Goal: Information Seeking & Learning: Check status

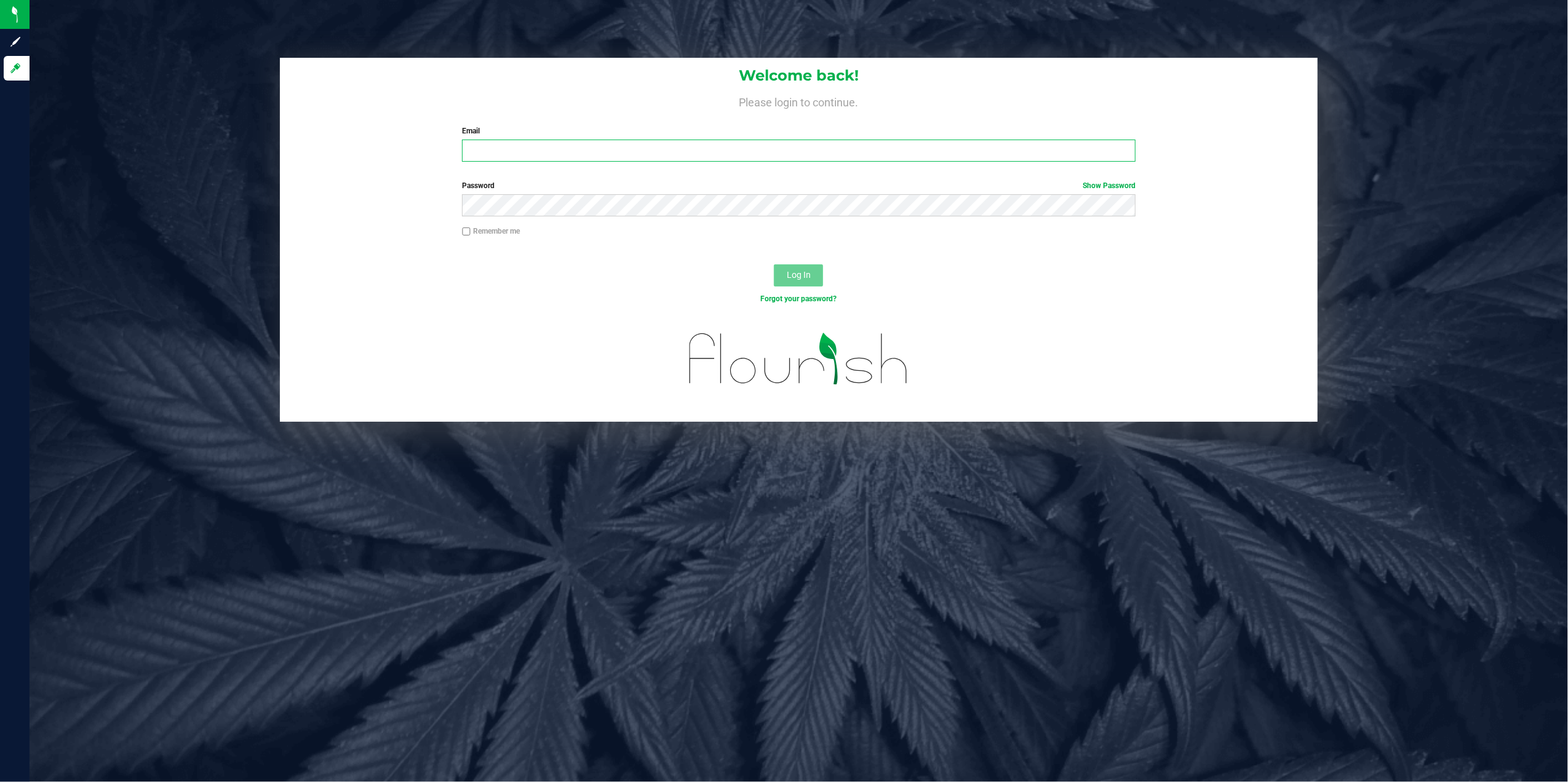
type input "[PERSON_NAME][EMAIL_ADDRESS][PERSON_NAME][DOMAIN_NAME]"
click at [800, 270] on span "Log In" at bounding box center [799, 274] width 24 height 9
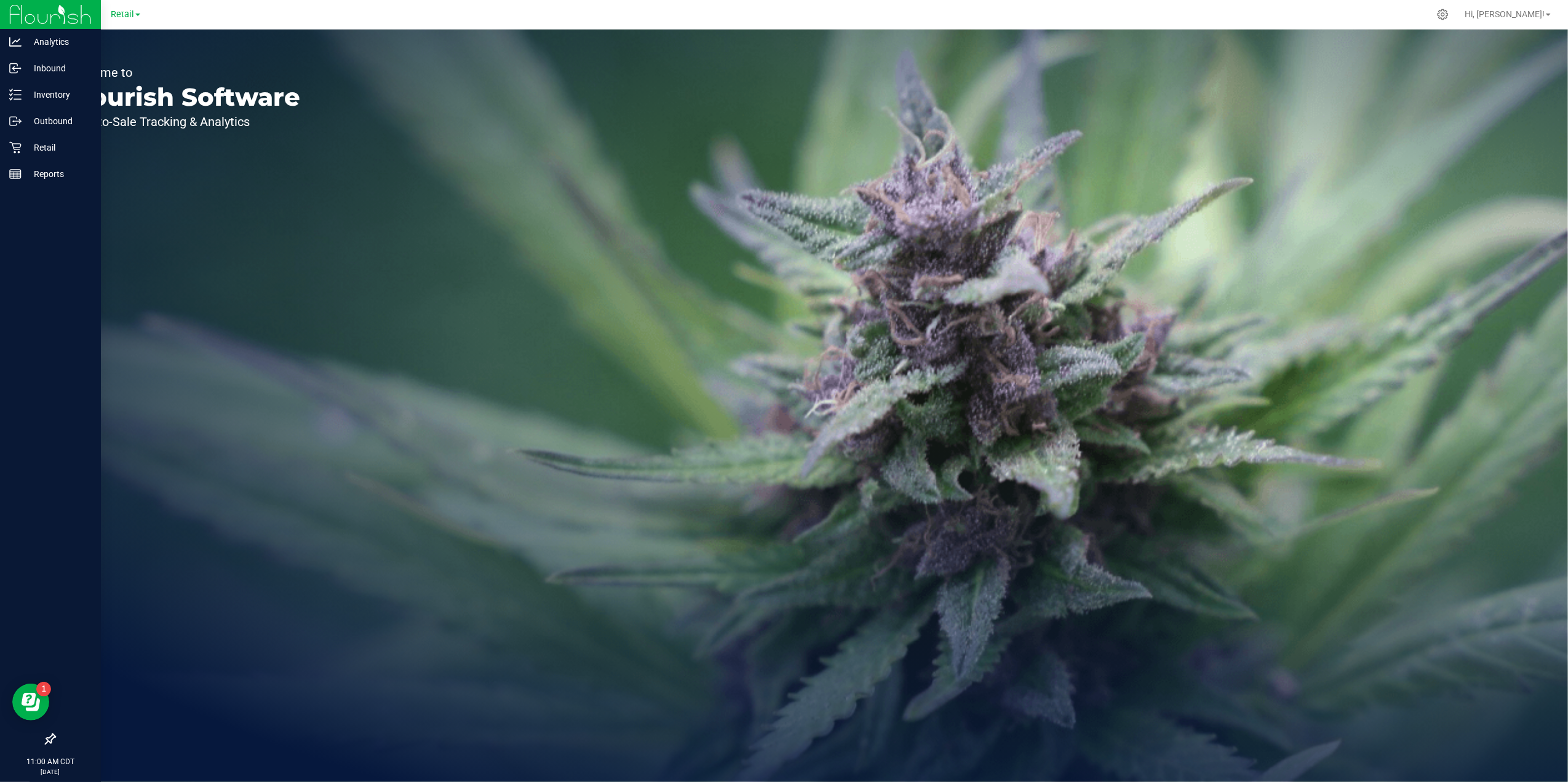
click at [47, 737] on icon at bounding box center [50, 739] width 12 height 12
click at [44, 741] on input "checkbox" at bounding box center [44, 741] width 0 height 0
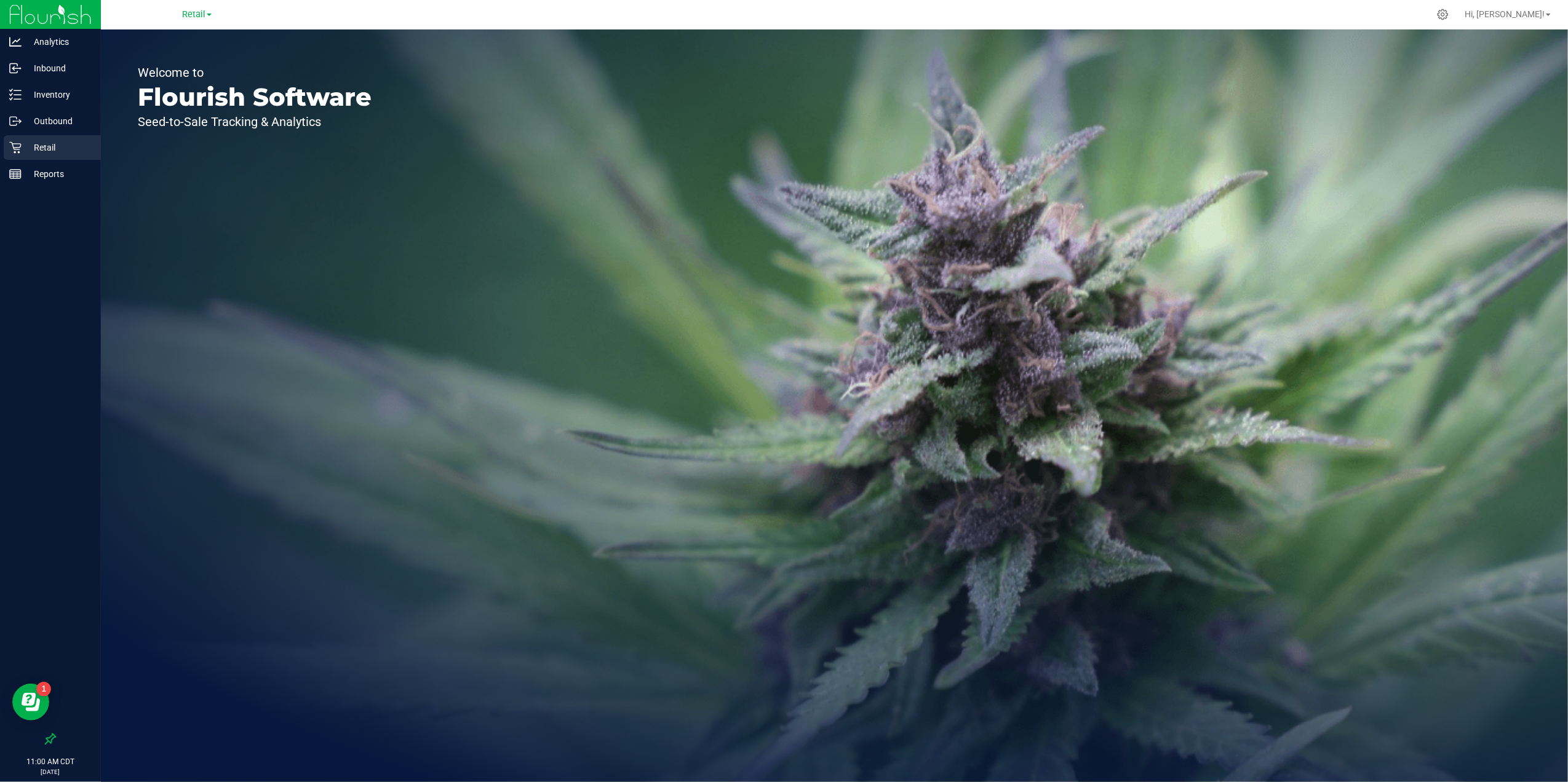
click at [45, 142] on p "Retail" at bounding box center [59, 147] width 74 height 15
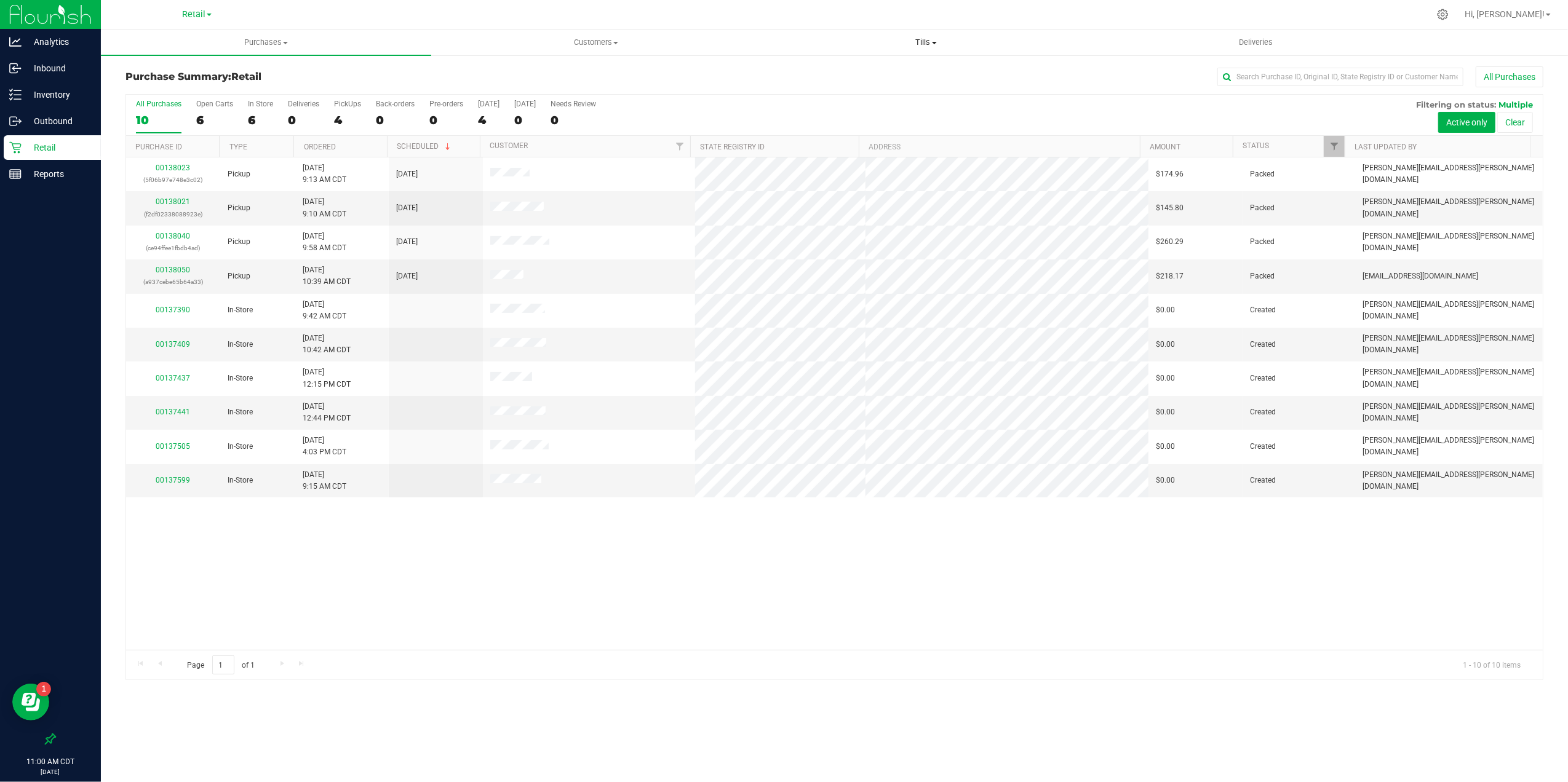
click at [919, 40] on span "Tills" at bounding box center [926, 42] width 329 height 11
click at [907, 74] on li "Manage tills" at bounding box center [926, 74] width 331 height 15
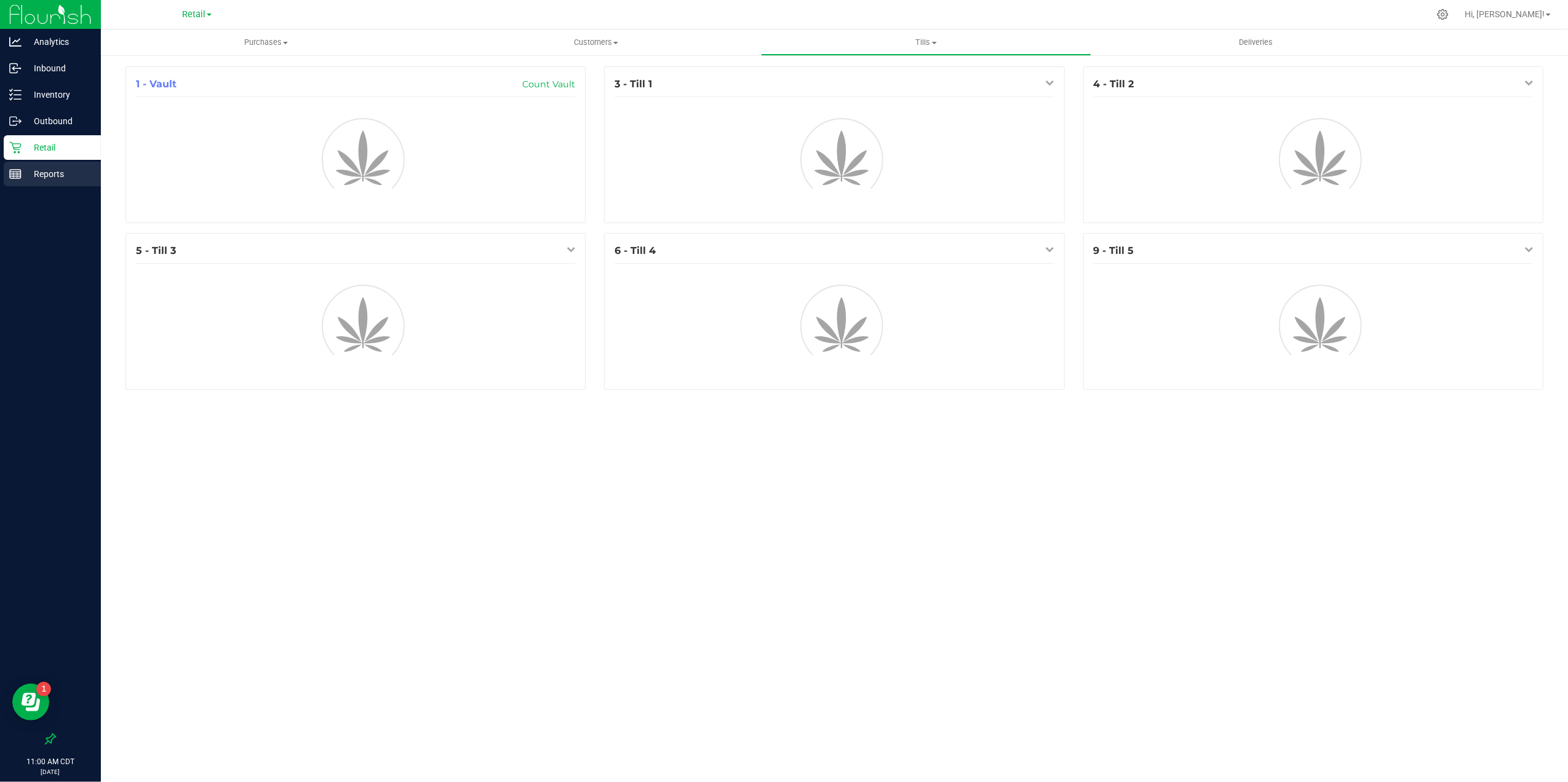
click at [30, 165] on div "Reports" at bounding box center [52, 173] width 98 height 25
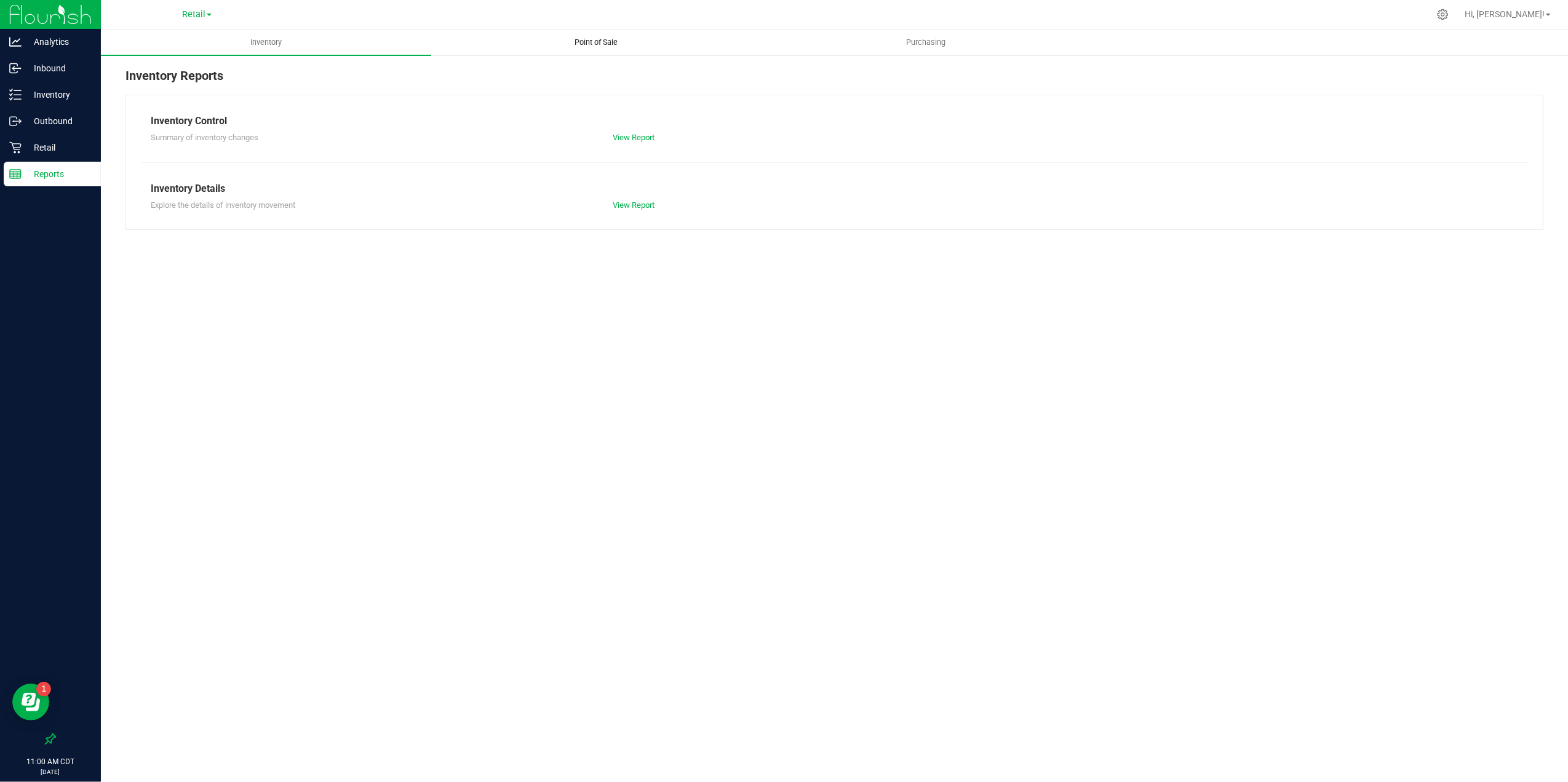
click at [604, 41] on span "Point of Sale" at bounding box center [596, 42] width 76 height 11
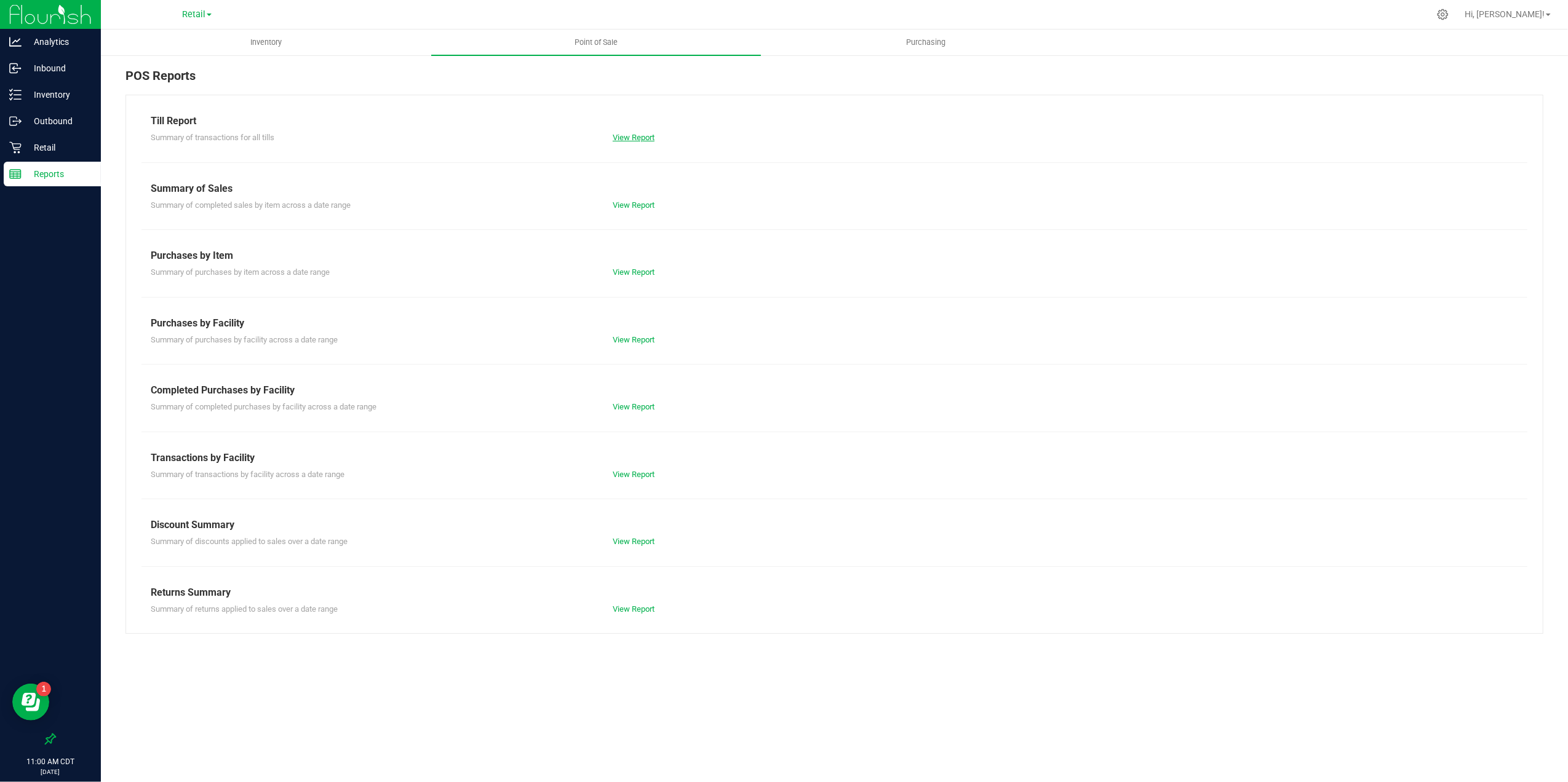
click at [640, 133] on link "View Report" at bounding box center [634, 137] width 41 height 9
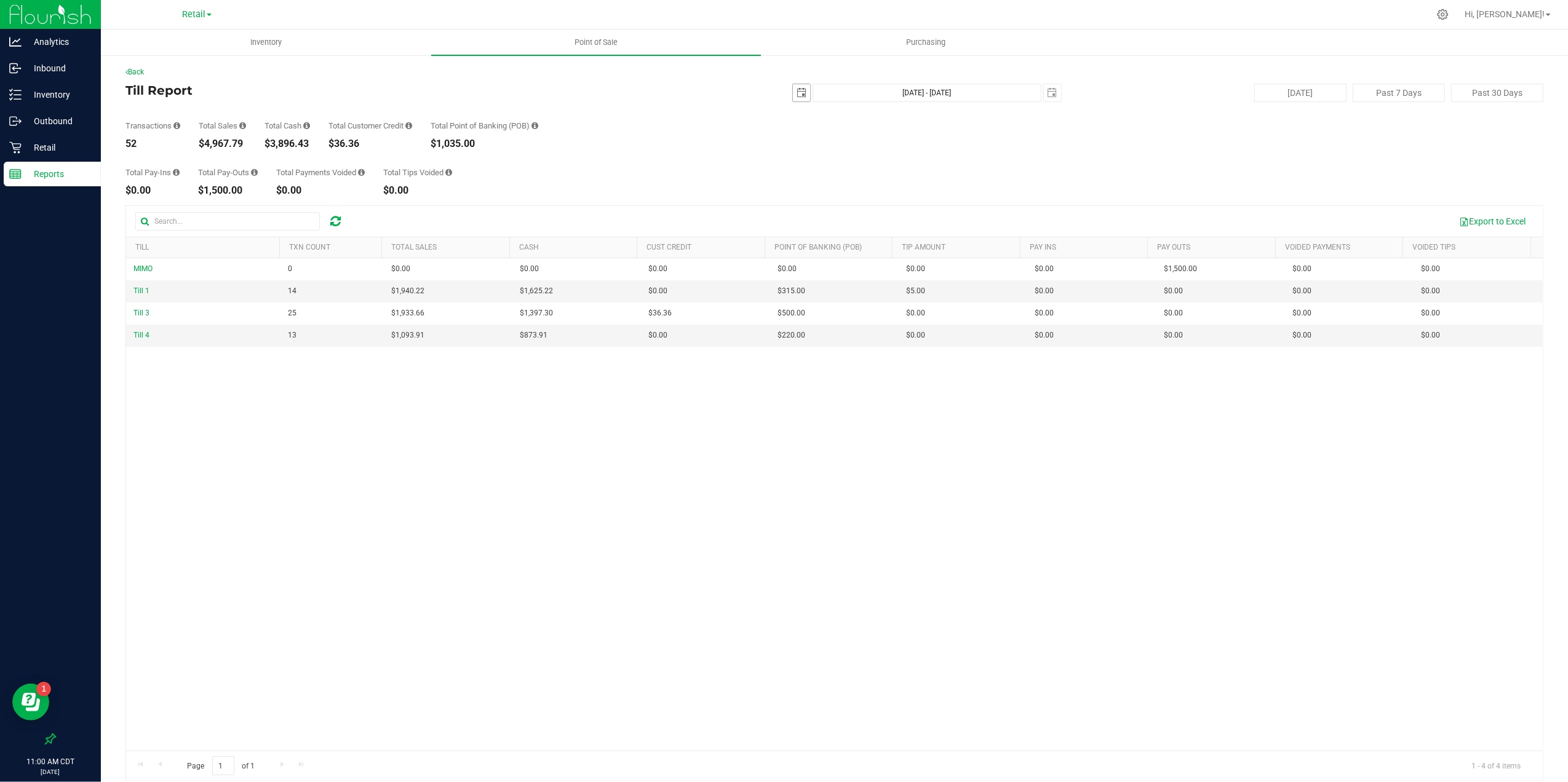
click at [801, 95] on span "[DATE]" at bounding box center [801, 92] width 18 height 18
click at [797, 95] on span "select" at bounding box center [801, 92] width 9 height 9
click at [850, 223] on link "20" at bounding box center [849, 218] width 18 height 19
type input "[DATE]"
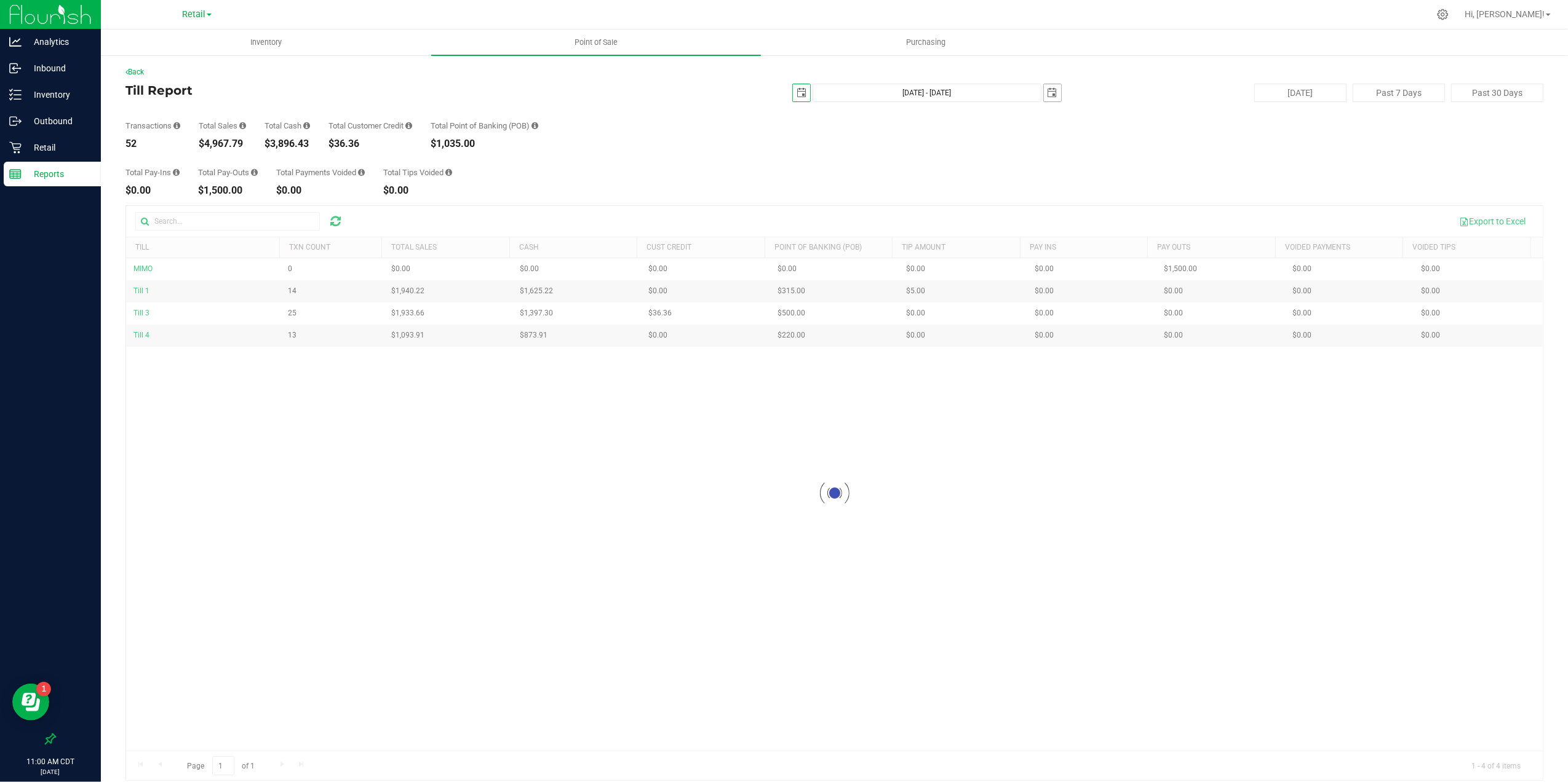
click at [1047, 94] on span "select" at bounding box center [1052, 92] width 9 height 9
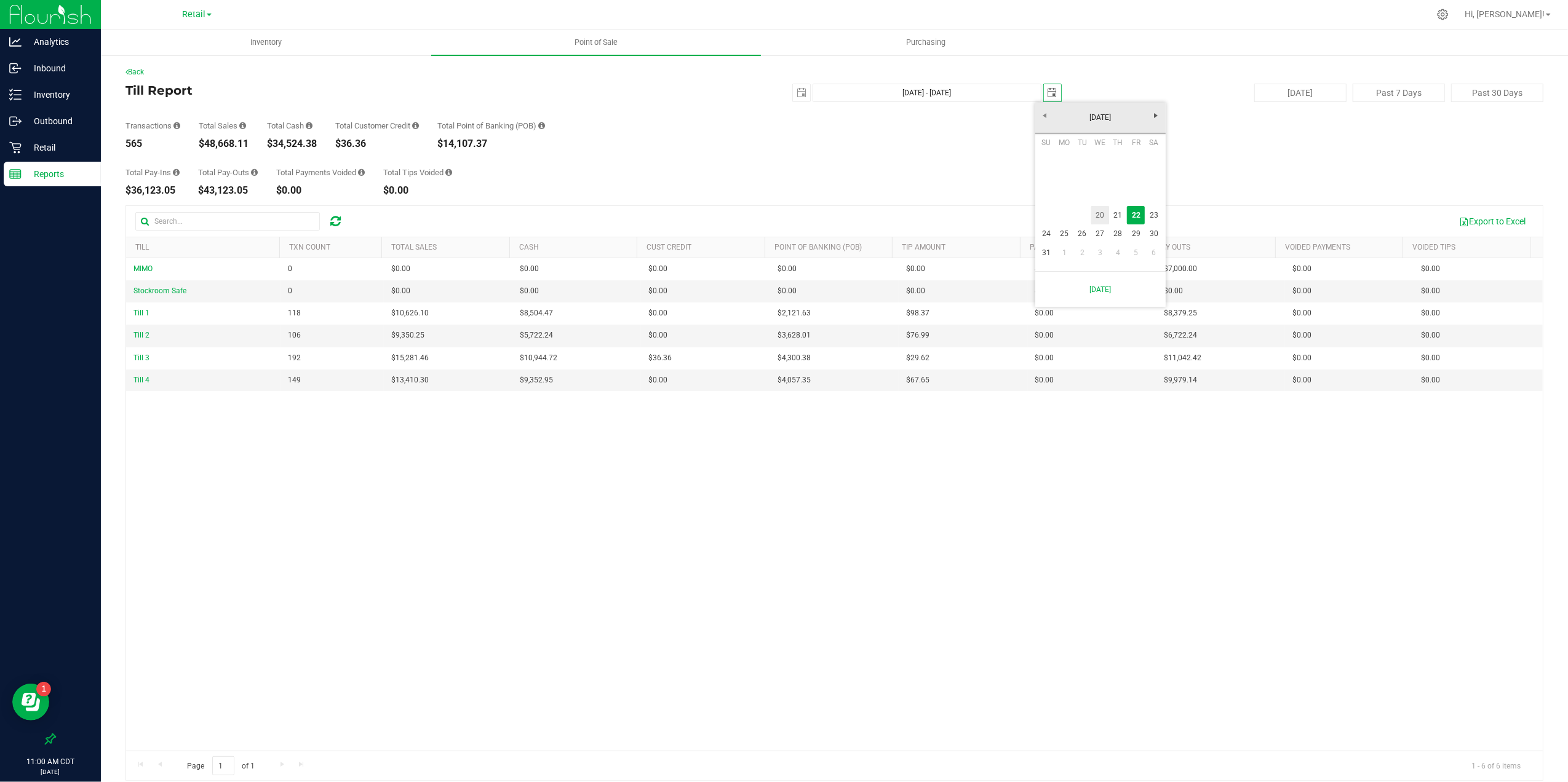
click at [1097, 214] on link "20" at bounding box center [1100, 216] width 18 height 19
type input "[DATE] - [DATE]"
type input "[DATE]"
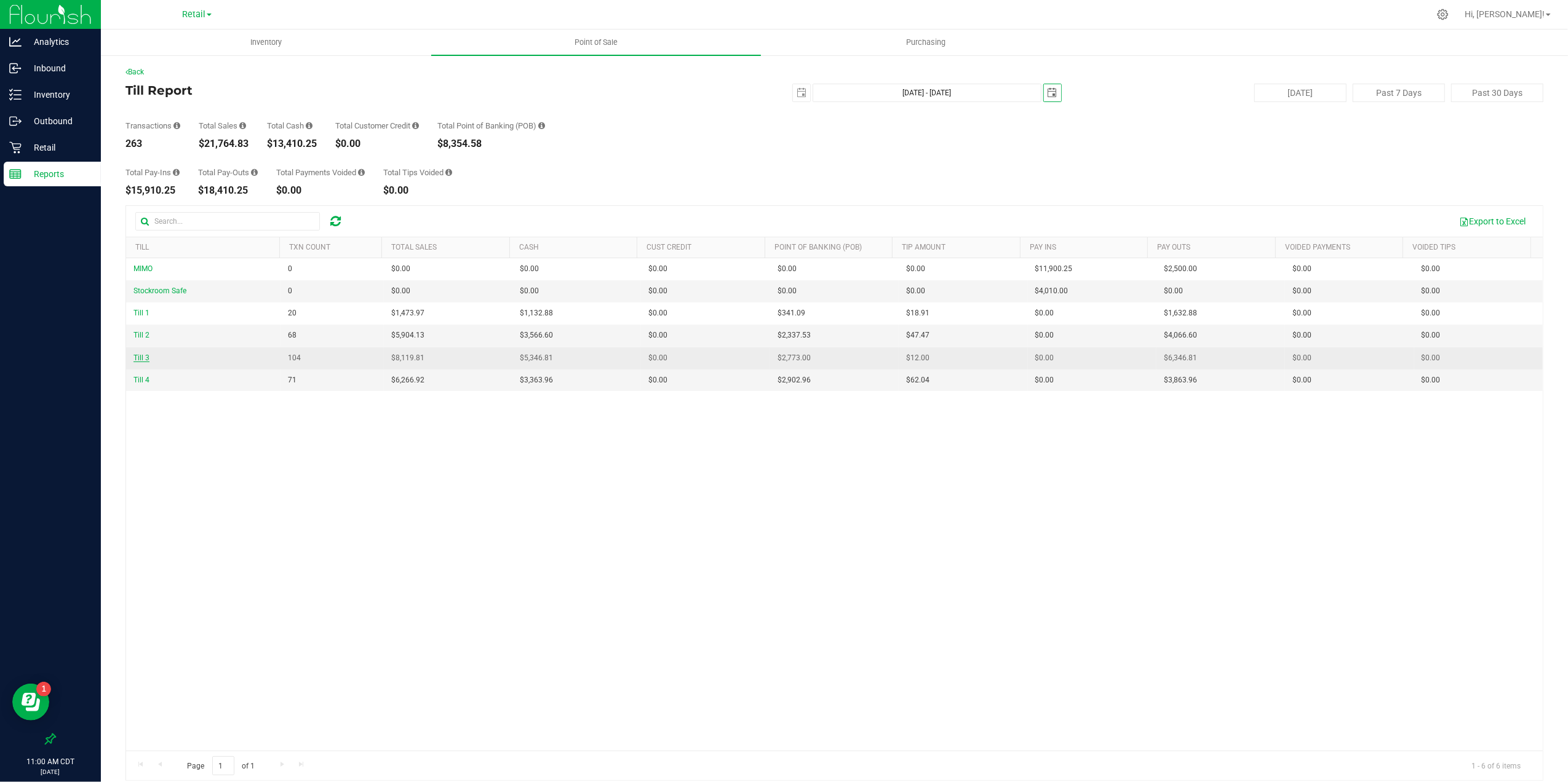
click at [141, 362] on span "Till 3" at bounding box center [142, 358] width 16 height 9
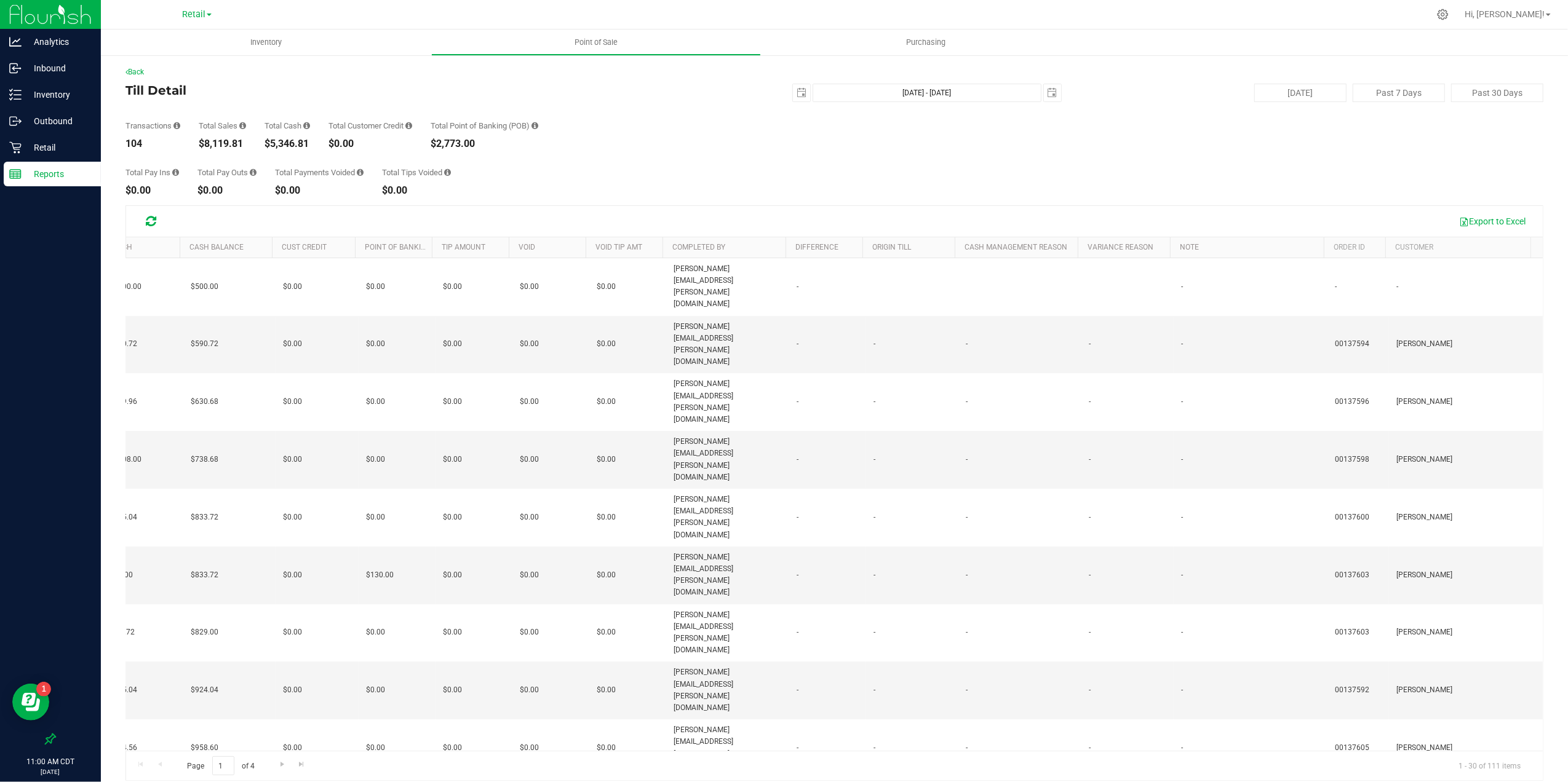
scroll to position [0, 414]
click at [1438, 243] on th "Customer" at bounding box center [1454, 248] width 154 height 21
click at [1388, 252] on th "Customer" at bounding box center [1454, 248] width 154 height 21
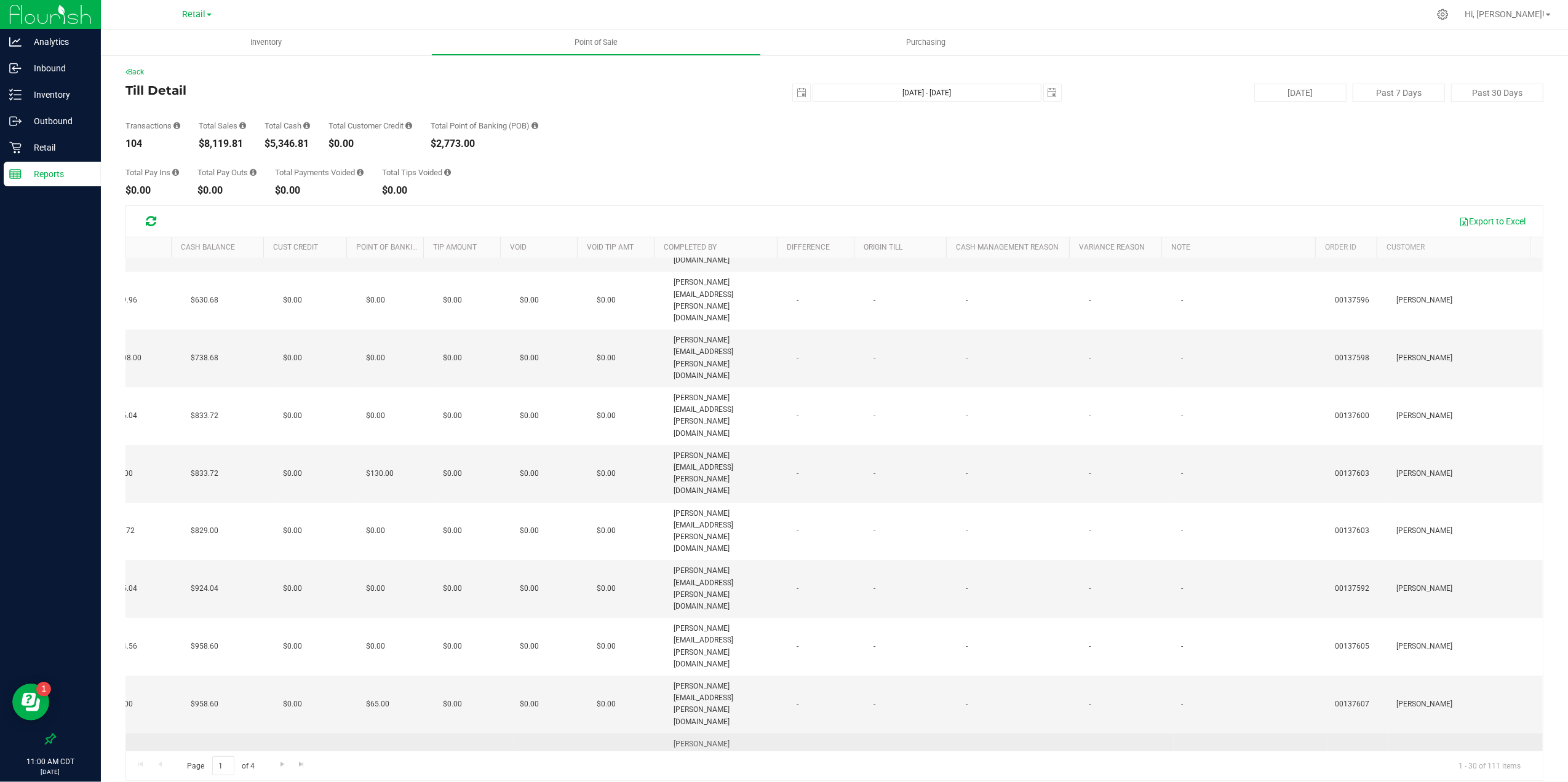
scroll to position [192, 414]
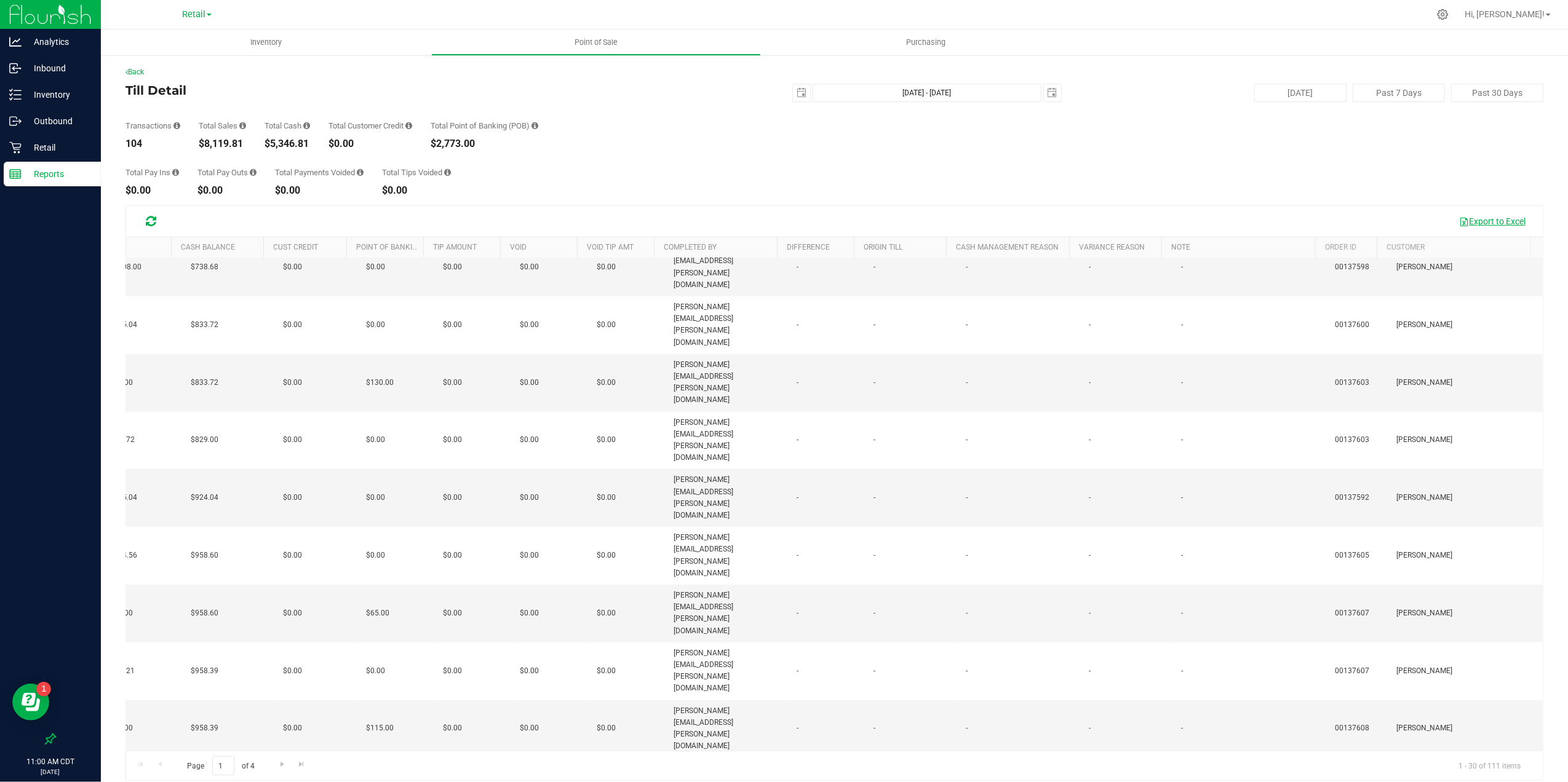
click at [1489, 222] on button "Export to Excel" at bounding box center [1492, 221] width 82 height 21
click at [1486, 220] on button "Export to Excel" at bounding box center [1492, 221] width 82 height 21
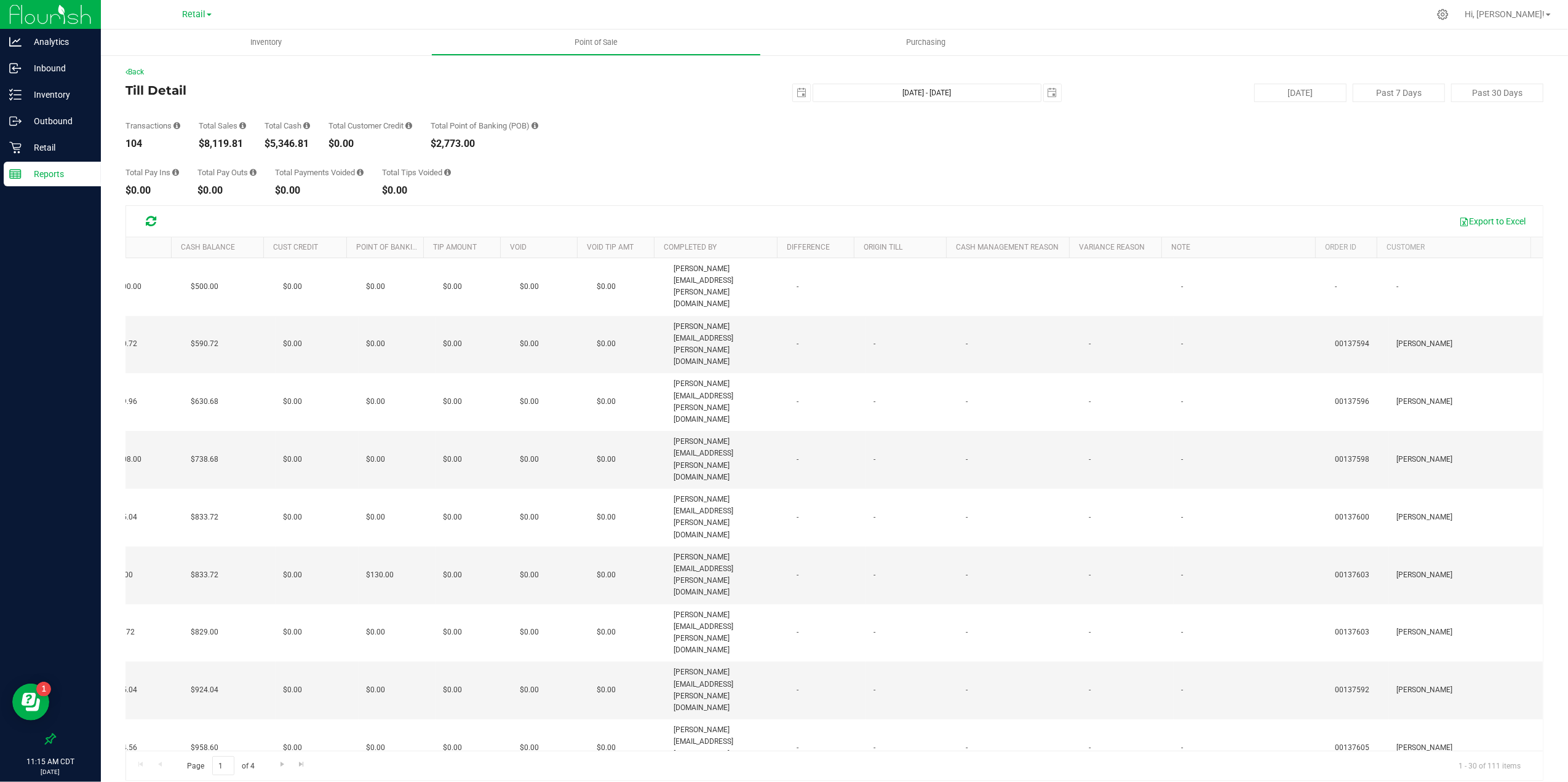
click at [145, 66] on div "Back" at bounding box center [834, 72] width 1418 height 11
click at [143, 67] on link "Back" at bounding box center [134, 72] width 18 height 9
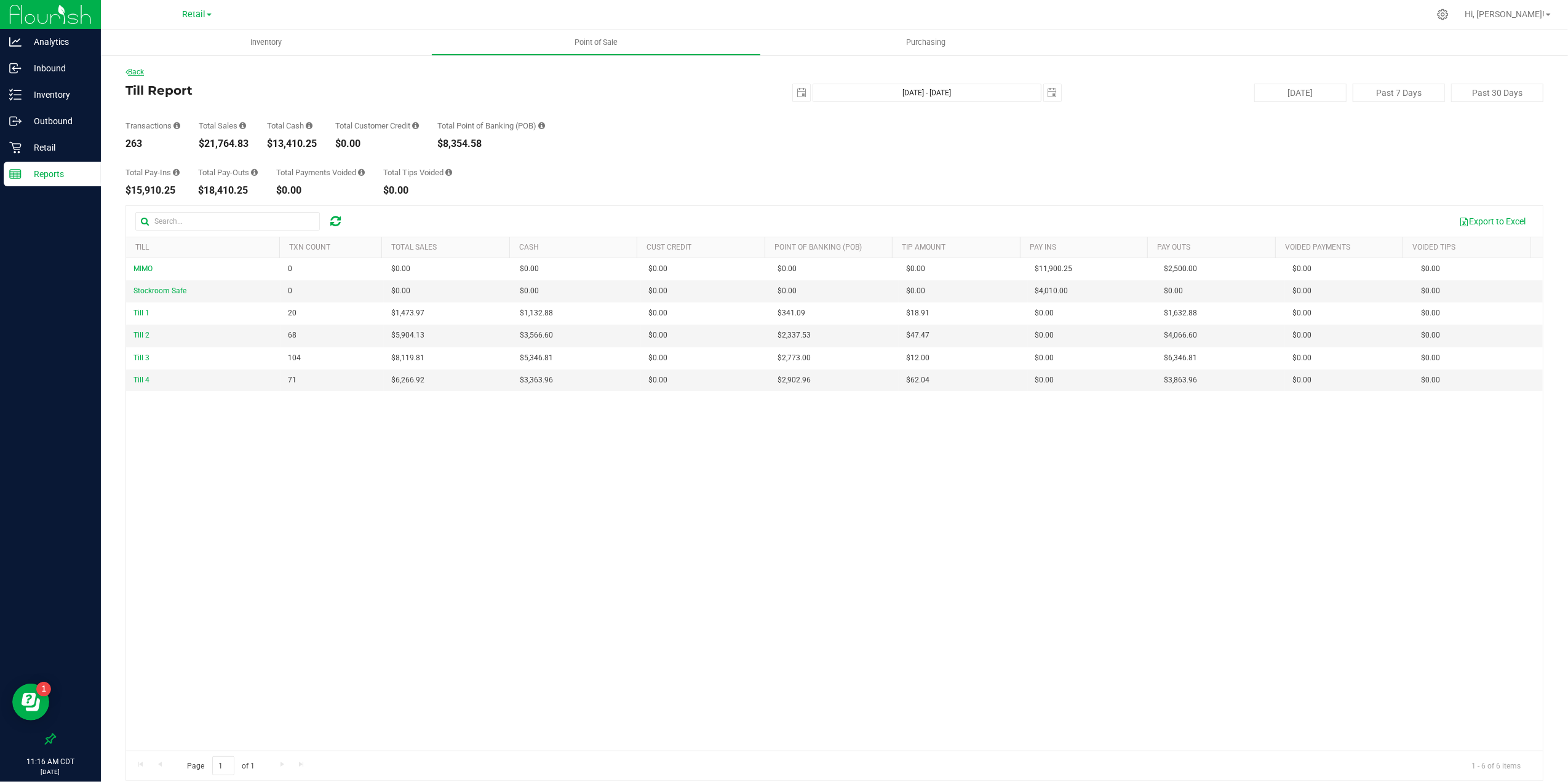
click at [126, 70] on icon at bounding box center [126, 72] width 3 height 8
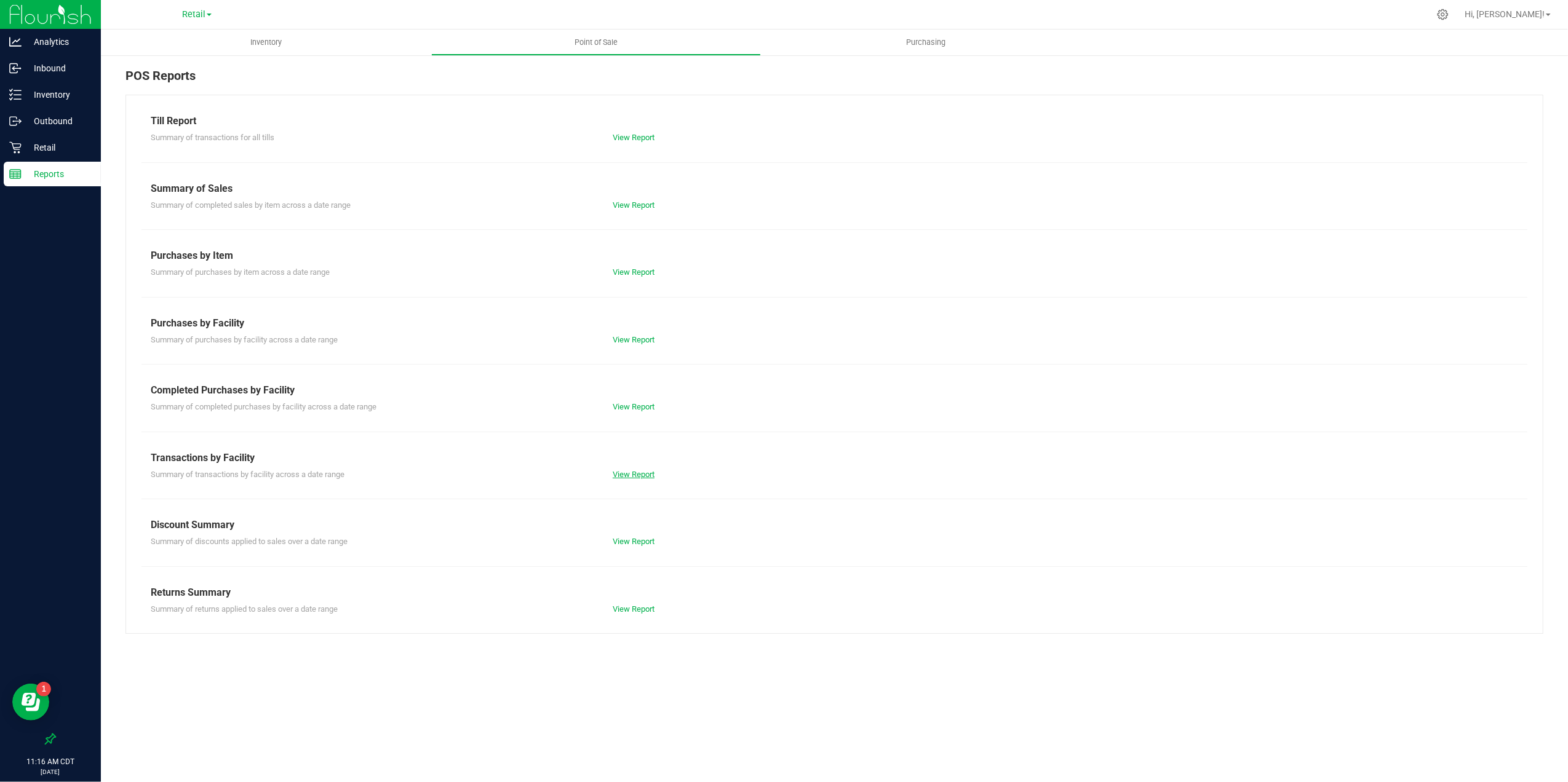
click at [649, 476] on link "View Report" at bounding box center [634, 474] width 41 height 9
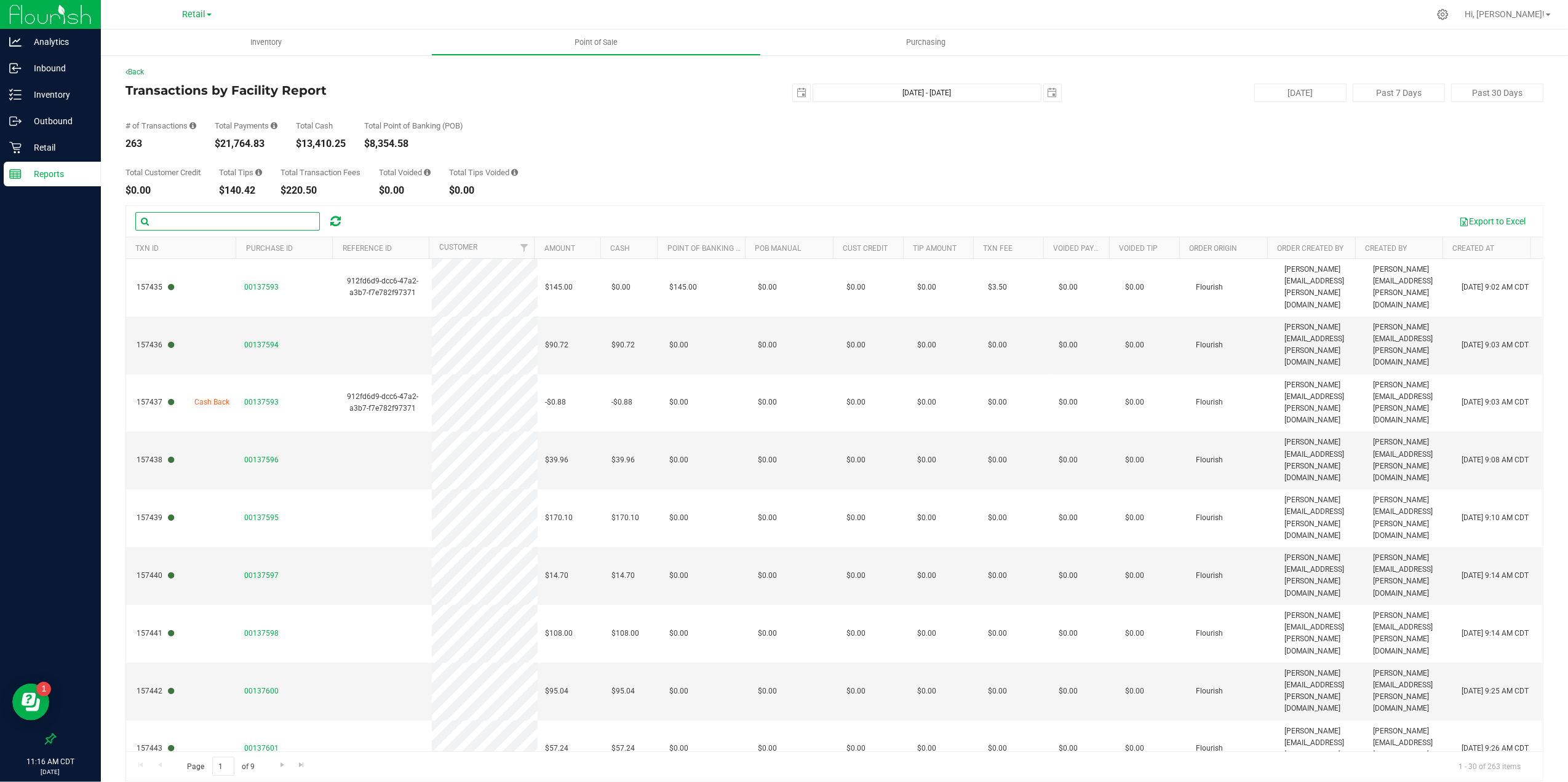
click at [262, 218] on input "text" at bounding box center [228, 221] width 185 height 18
paste input "00137980"
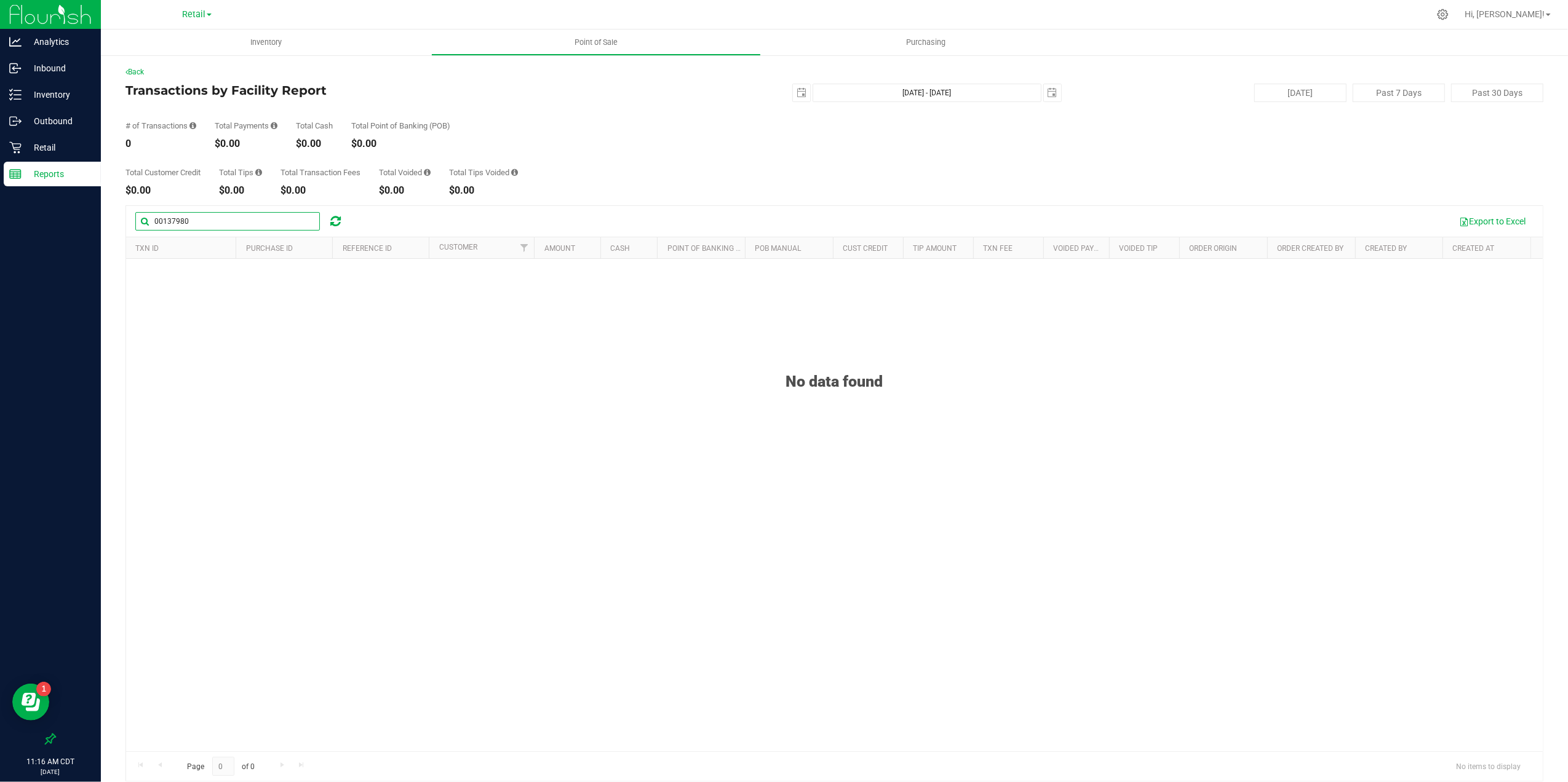
type input "00137980"
click at [1049, 95] on span "select" at bounding box center [1052, 92] width 9 height 9
click at [1112, 212] on link "21" at bounding box center [1118, 216] width 18 height 19
type input "[DATE] - [DATE]"
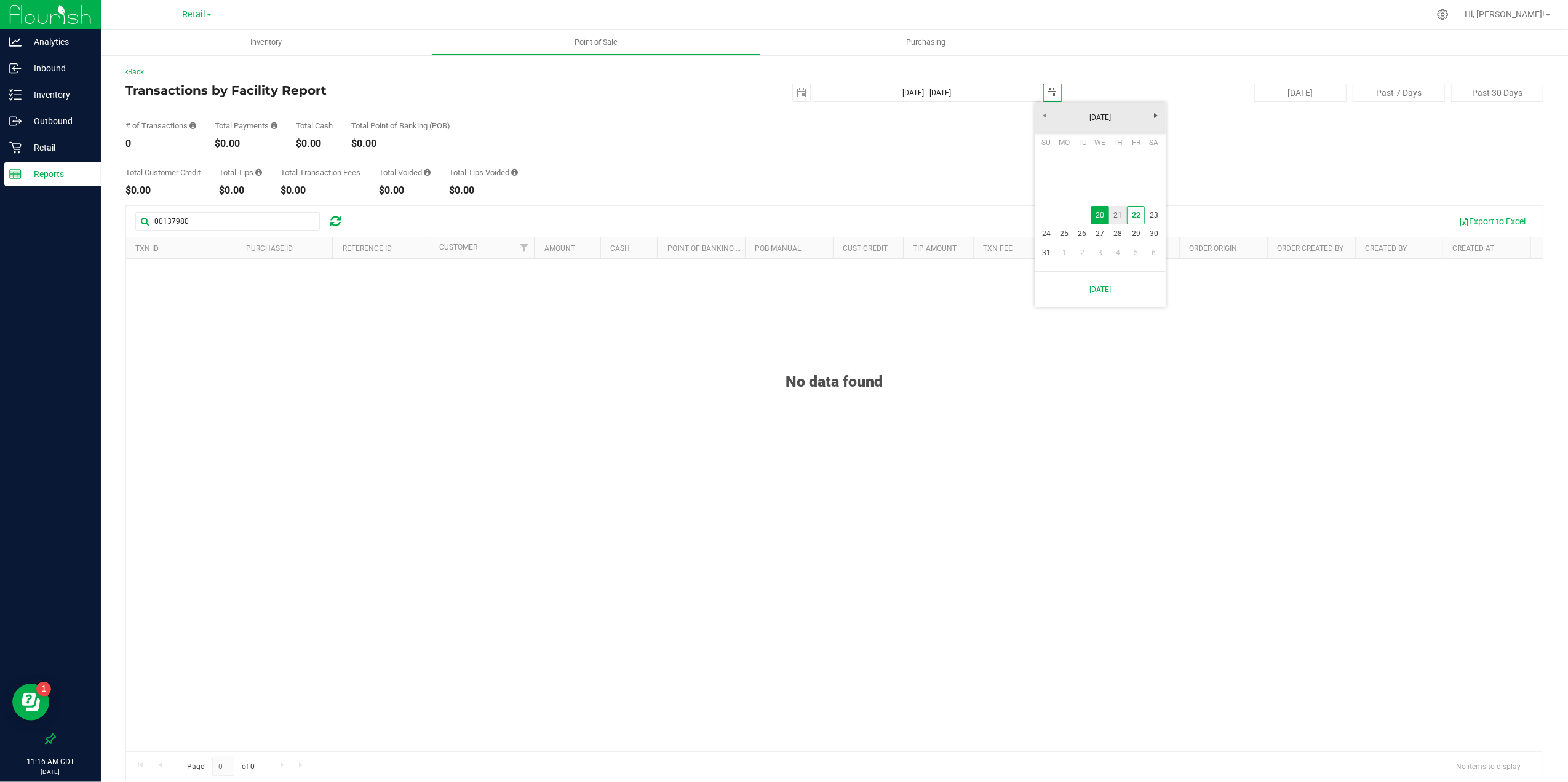
type input "[DATE]"
click at [797, 92] on span "select" at bounding box center [801, 92] width 9 height 9
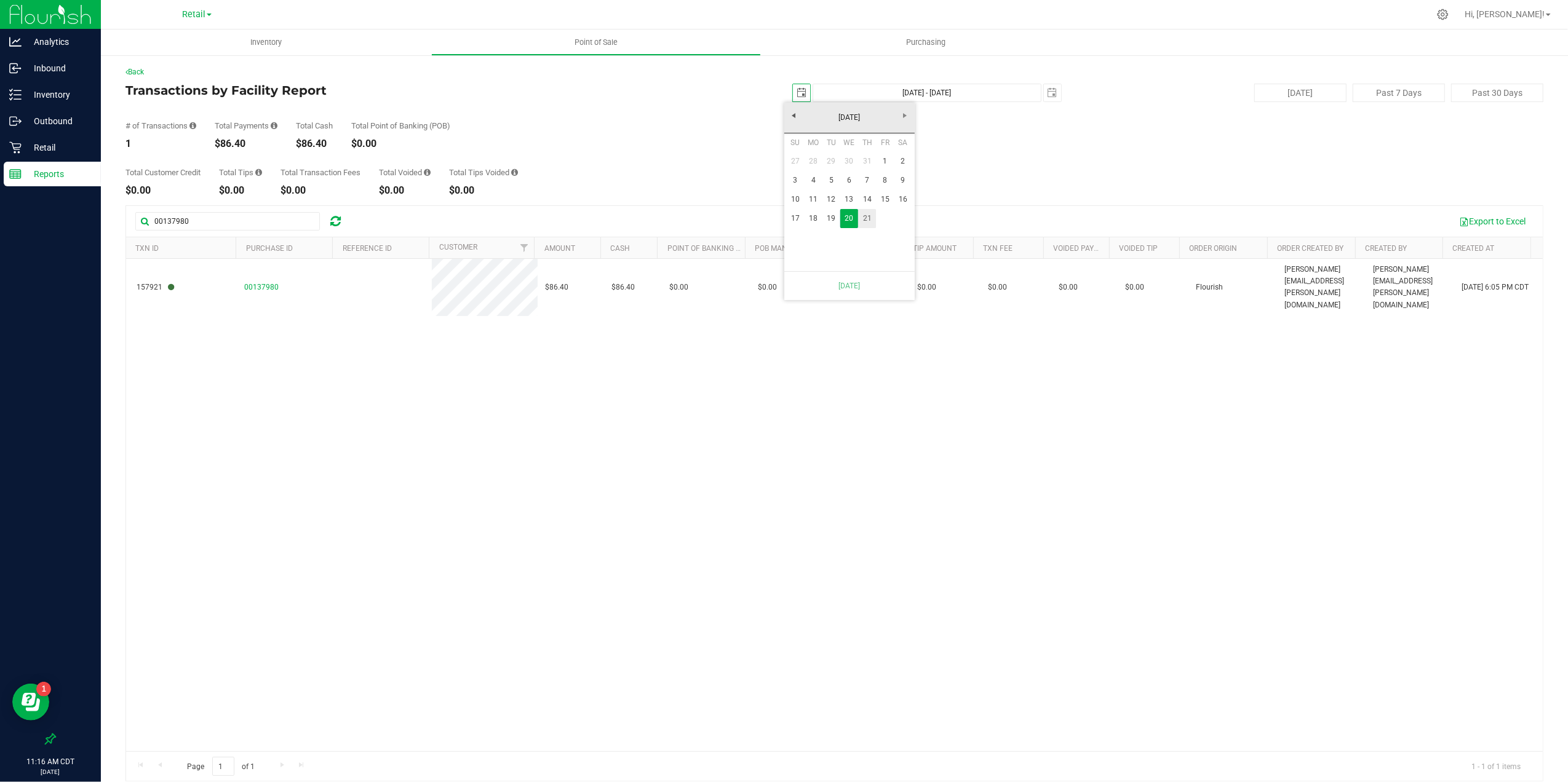
click at [869, 218] on link "21" at bounding box center [867, 218] width 18 height 19
type input "[DATE] - [DATE]"
type input "[DATE]"
click at [261, 283] on span "00137980" at bounding box center [262, 287] width 35 height 9
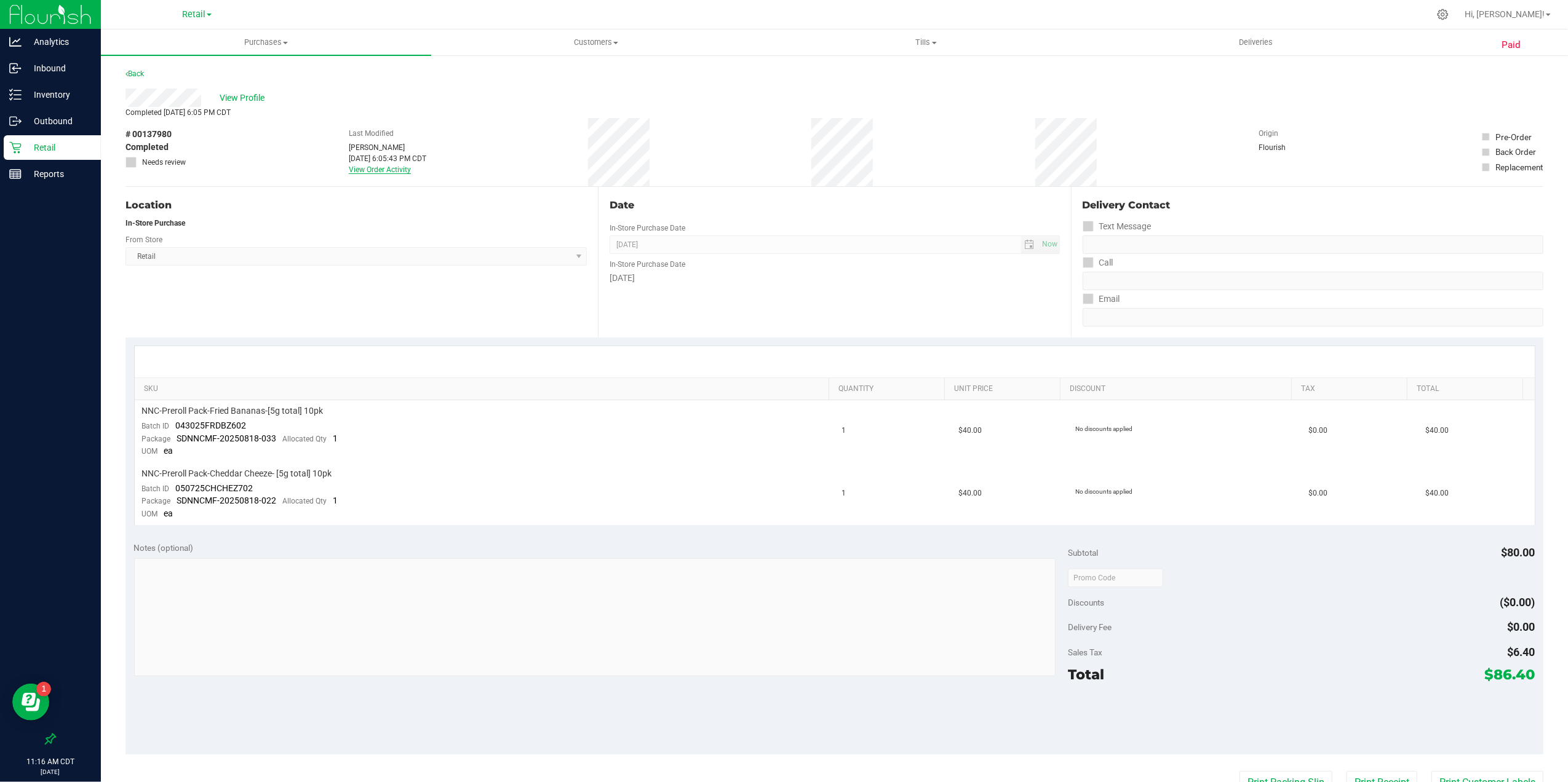
click at [375, 170] on link "View Order Activity" at bounding box center [380, 170] width 62 height 9
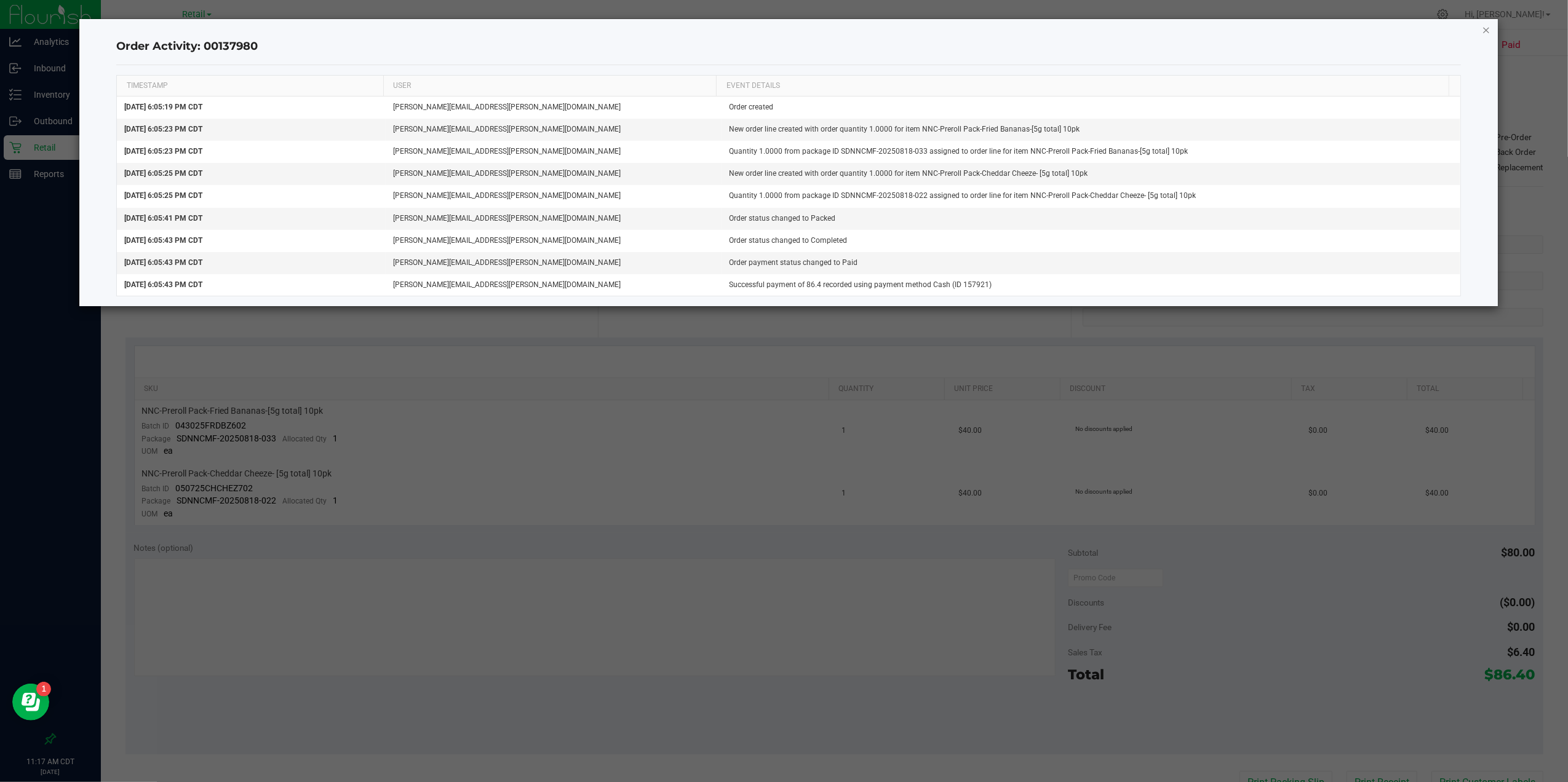
click at [1486, 33] on icon "button" at bounding box center [1486, 29] width 9 height 15
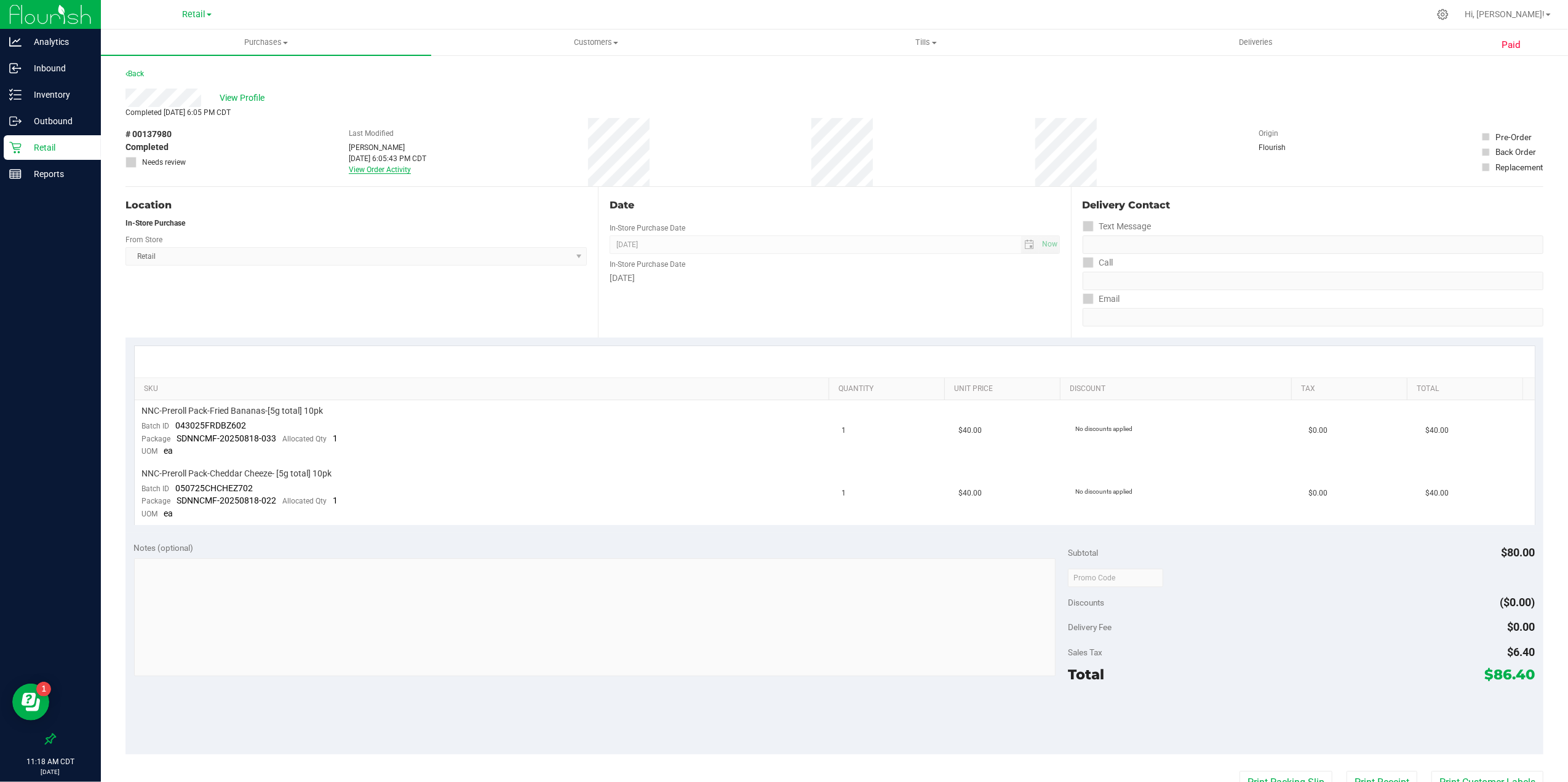
click at [377, 171] on link "View Order Activity" at bounding box center [380, 170] width 62 height 9
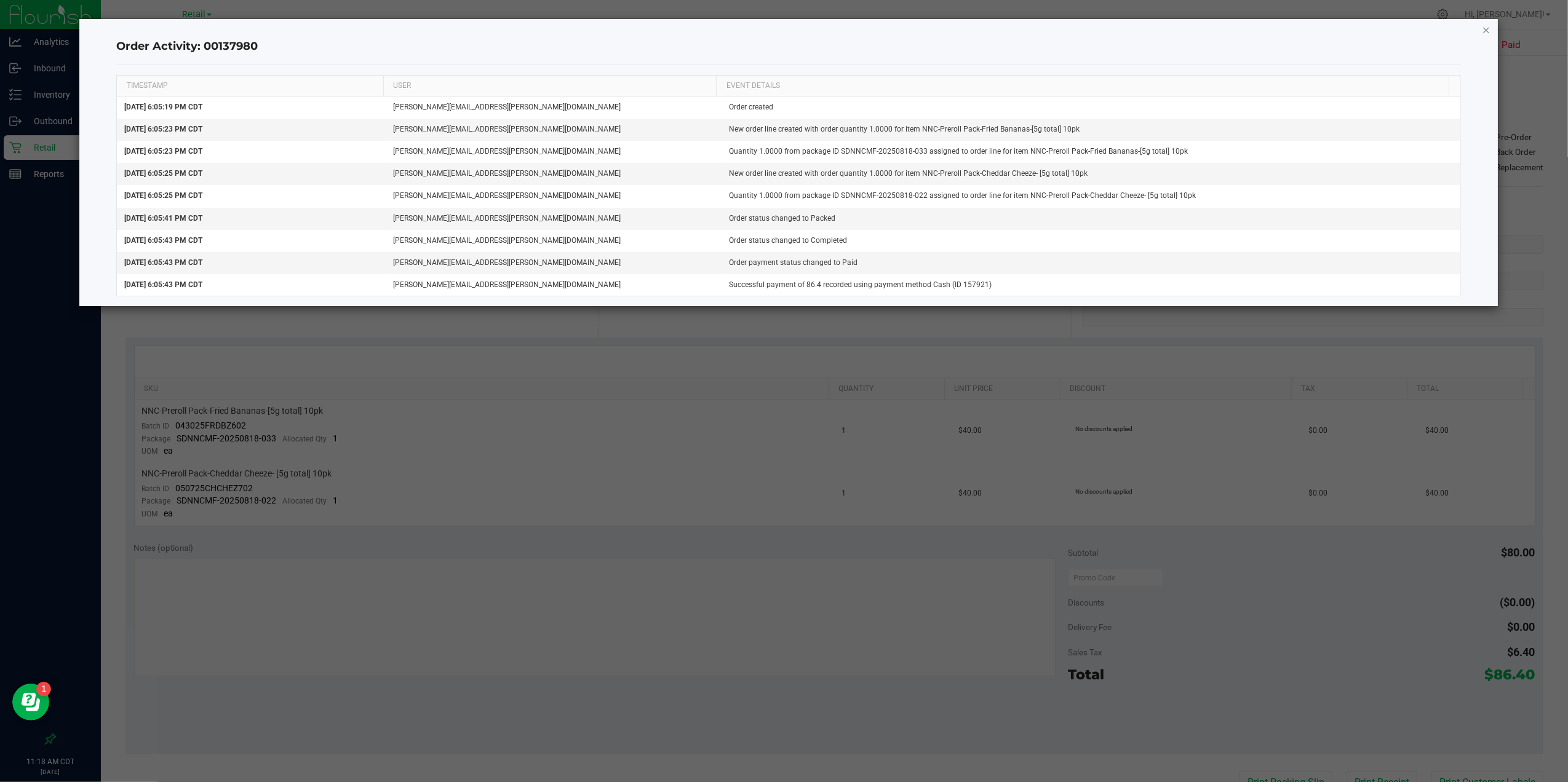
click at [1483, 26] on icon "button" at bounding box center [1486, 29] width 9 height 15
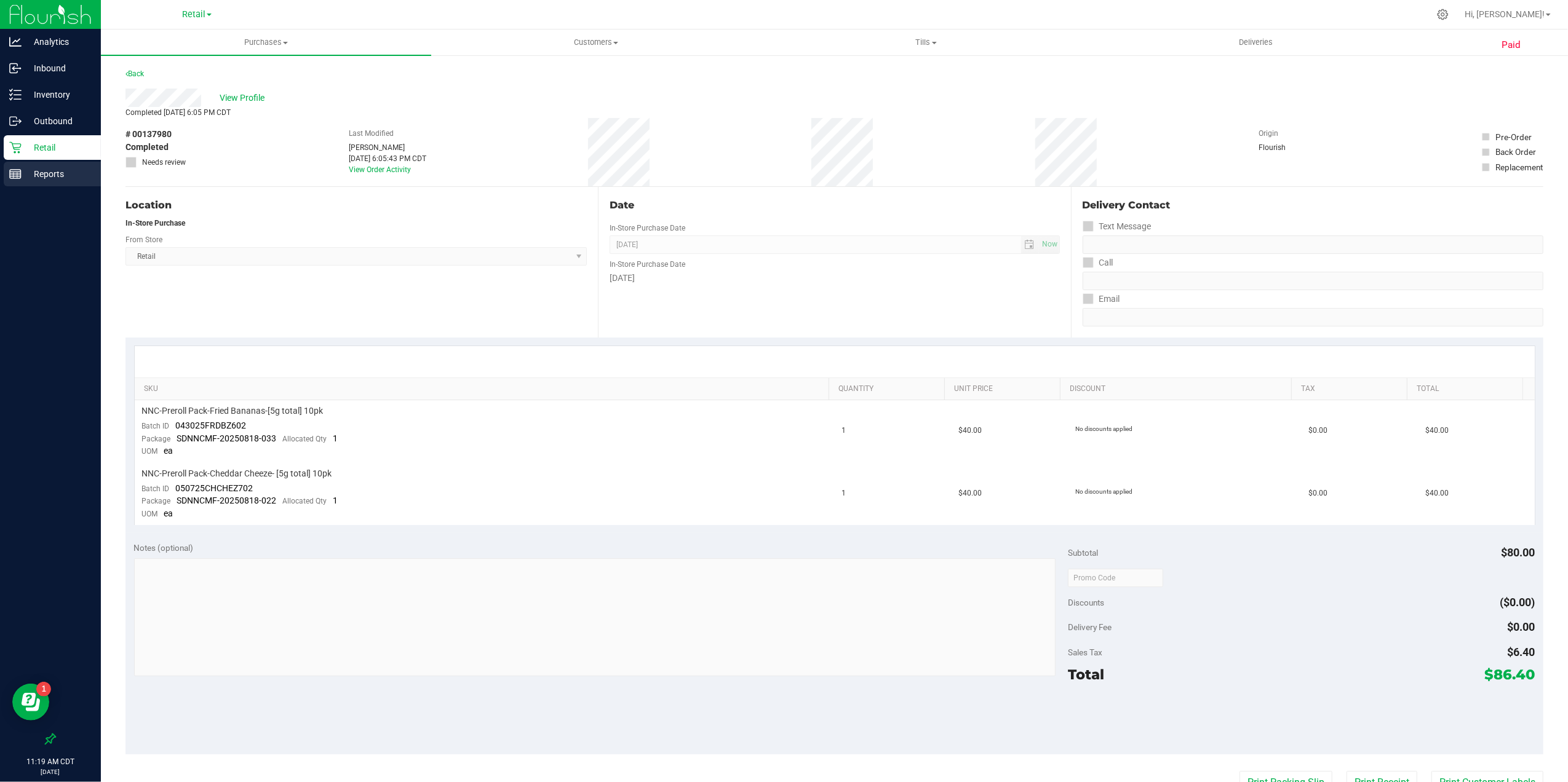
click at [30, 173] on p "Reports" at bounding box center [59, 173] width 74 height 15
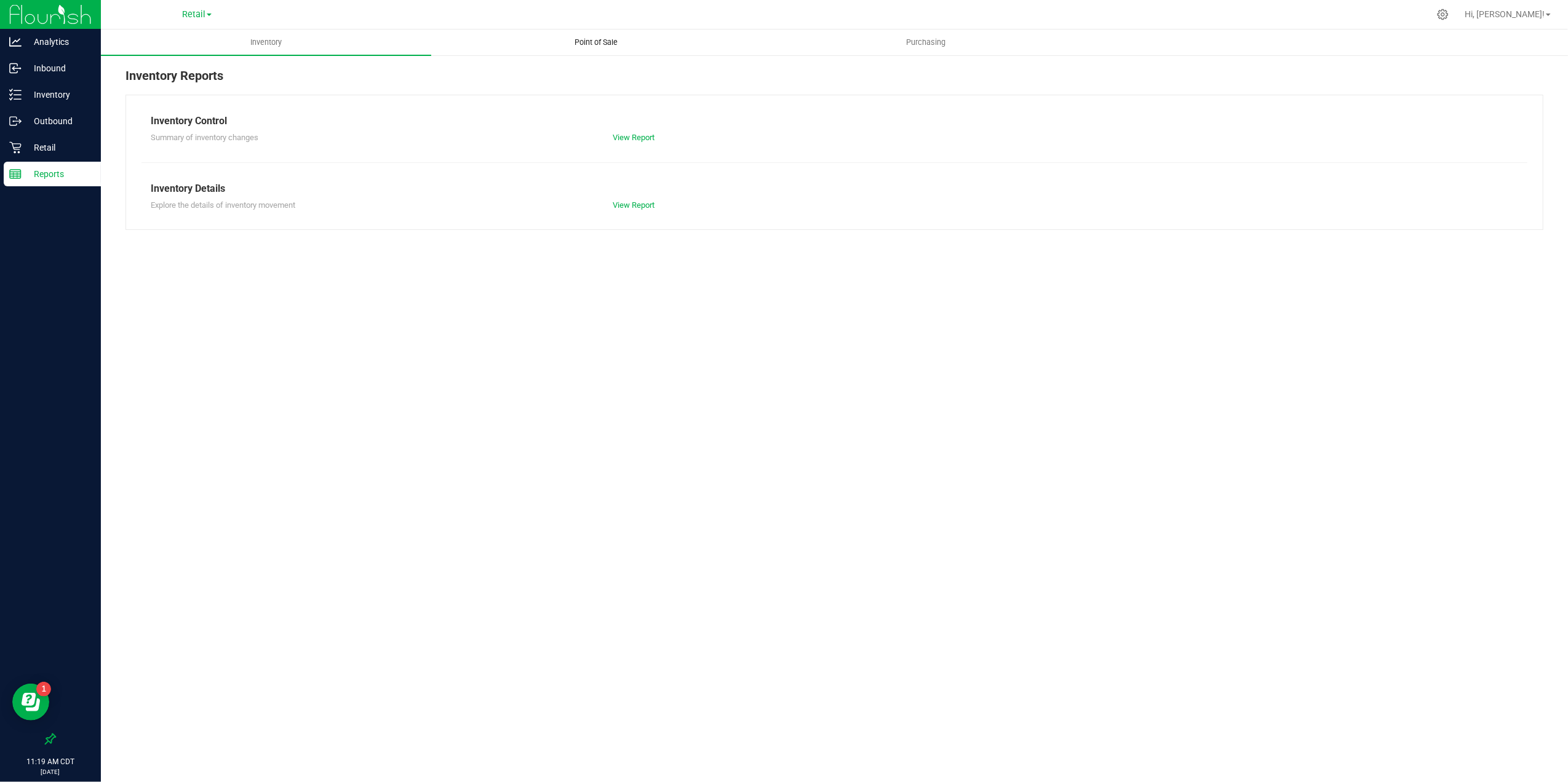
click at [581, 44] on span "Point of Sale" at bounding box center [596, 42] width 76 height 11
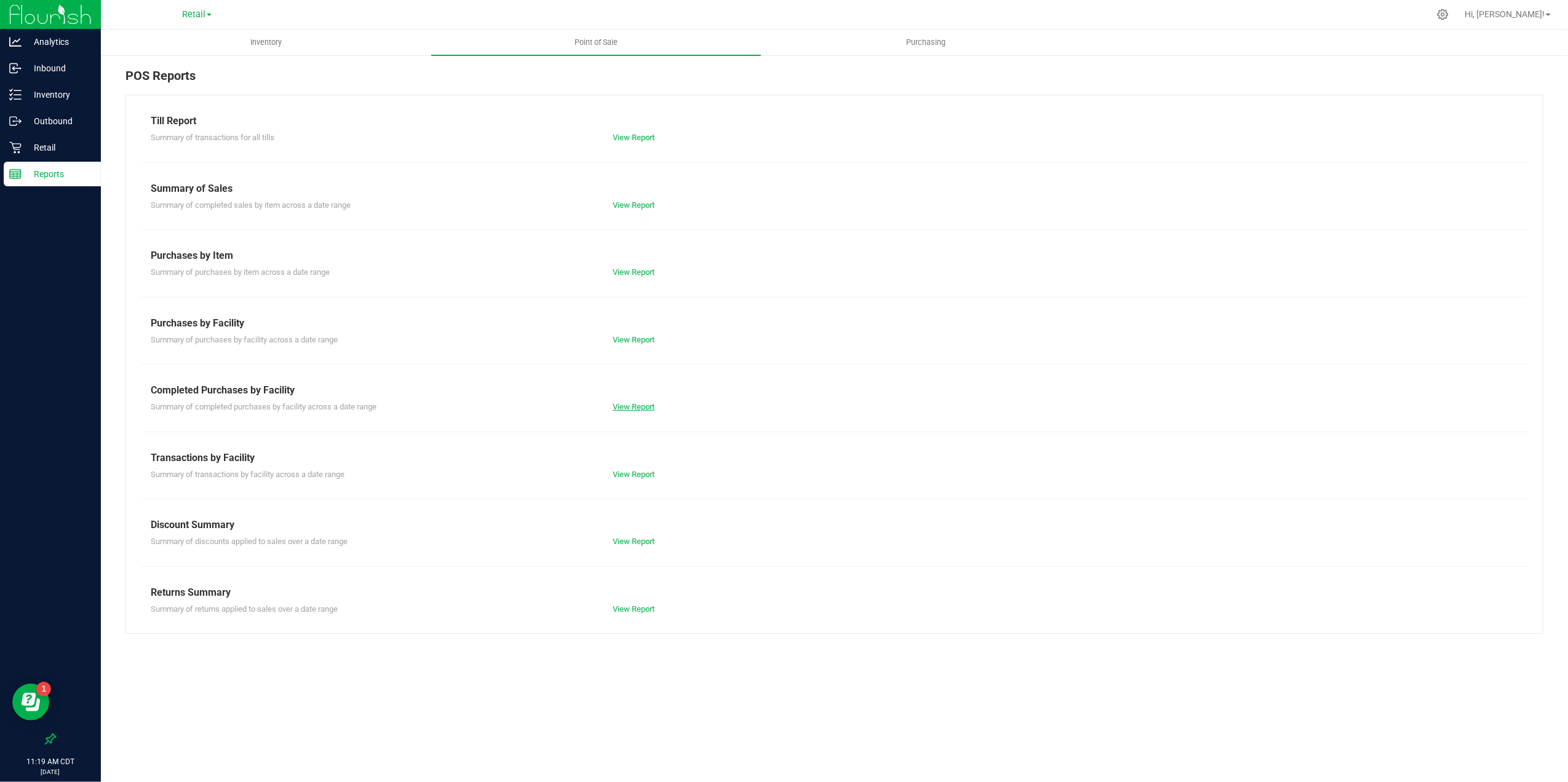
click at [648, 404] on link "View Report" at bounding box center [634, 407] width 41 height 9
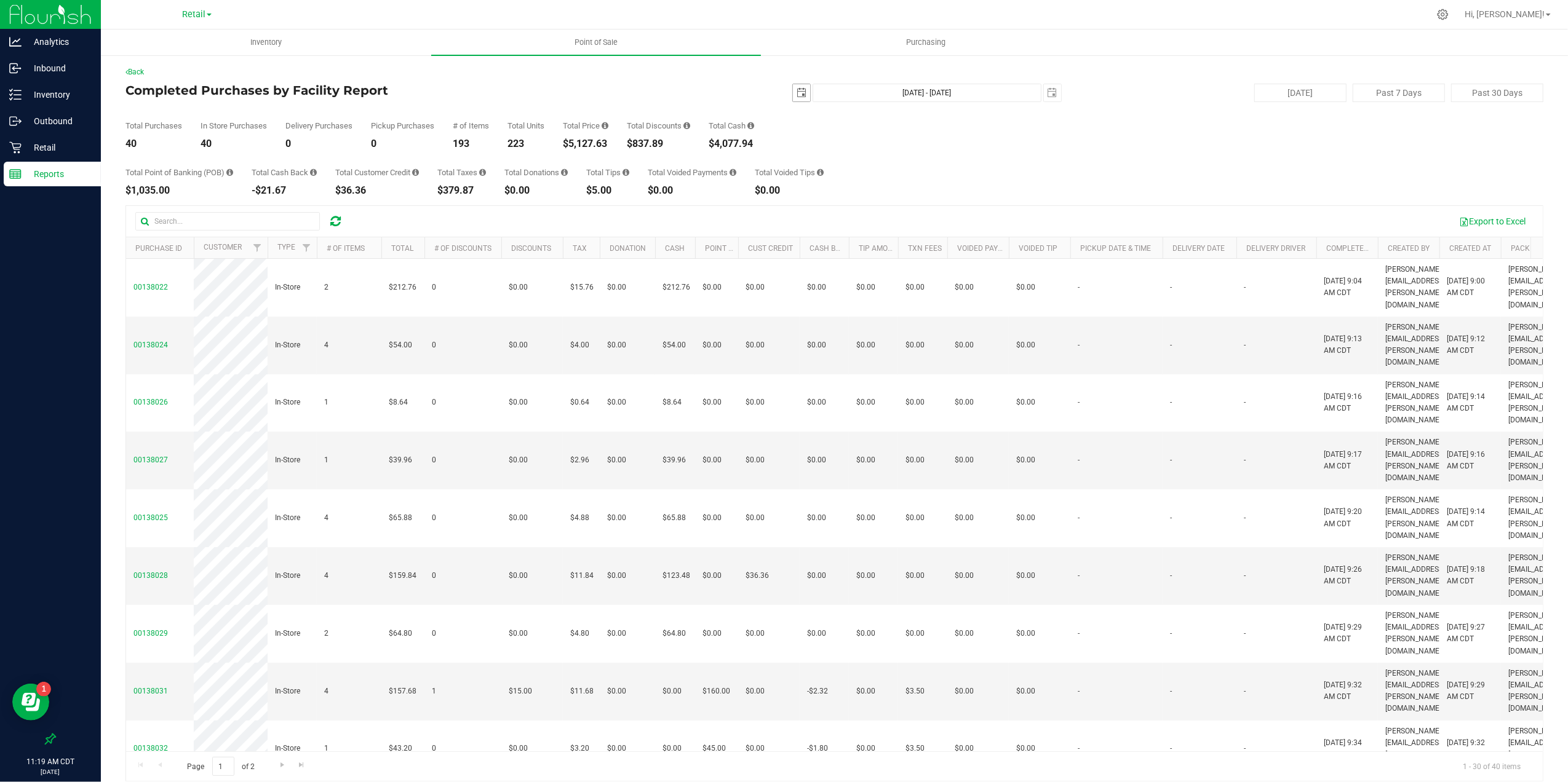
drag, startPoint x: 783, startPoint y: 86, endPoint x: 788, endPoint y: 93, distance: 8.6
click at [793, 87] on span "[DATE]" at bounding box center [801, 92] width 18 height 18
click at [797, 94] on span "select" at bounding box center [801, 92] width 9 height 9
click at [870, 218] on link "21" at bounding box center [867, 218] width 18 height 19
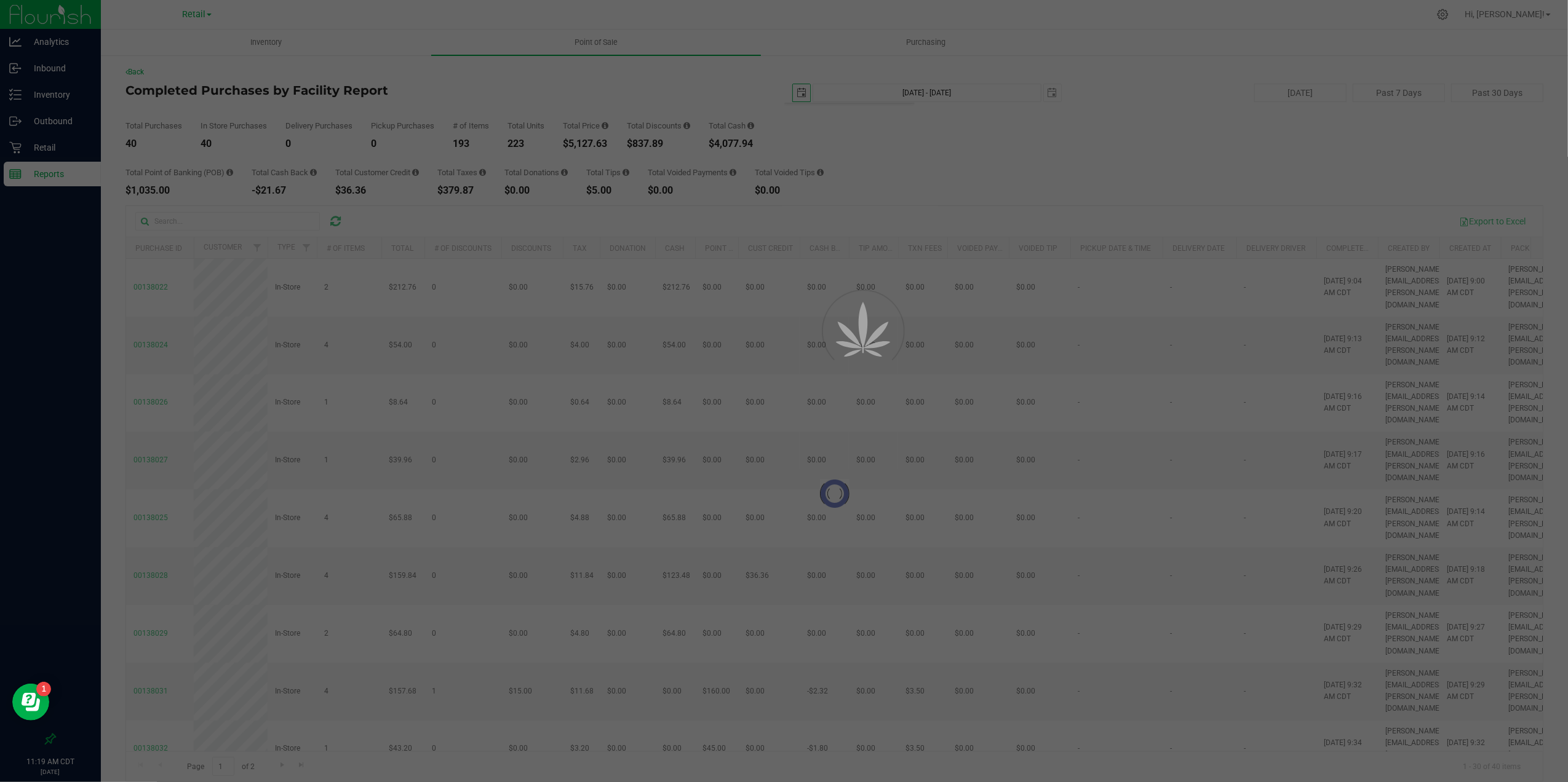
type input "[DATE]"
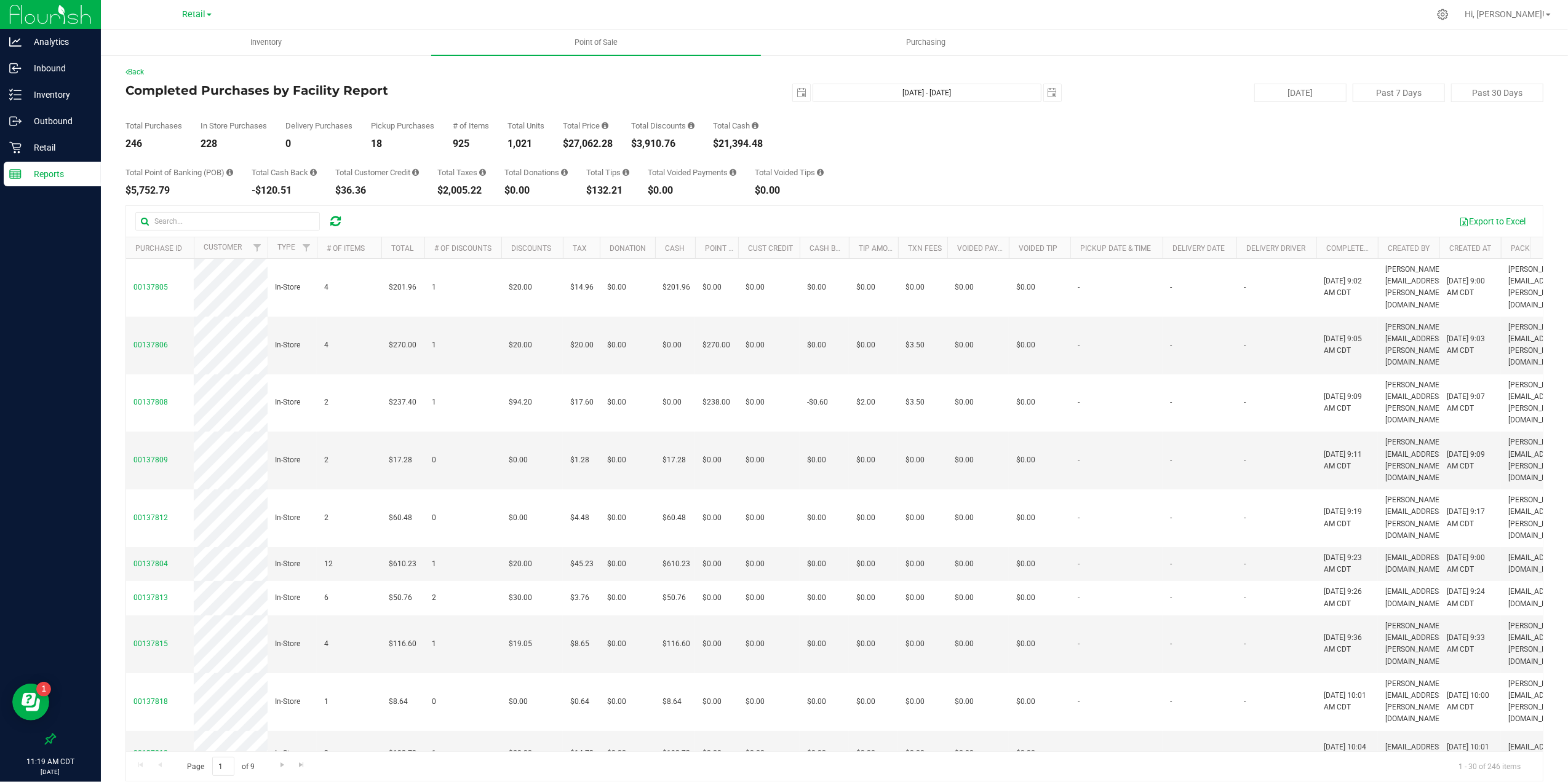
click at [1054, 90] on div "[DATE] [DATE] - [DATE] [DATE]" at bounding box center [830, 92] width 482 height 18
click at [1048, 91] on span "select" at bounding box center [1052, 92] width 9 height 9
click at [1116, 211] on link "21" at bounding box center [1118, 216] width 18 height 19
type input "[DATE] - [DATE]"
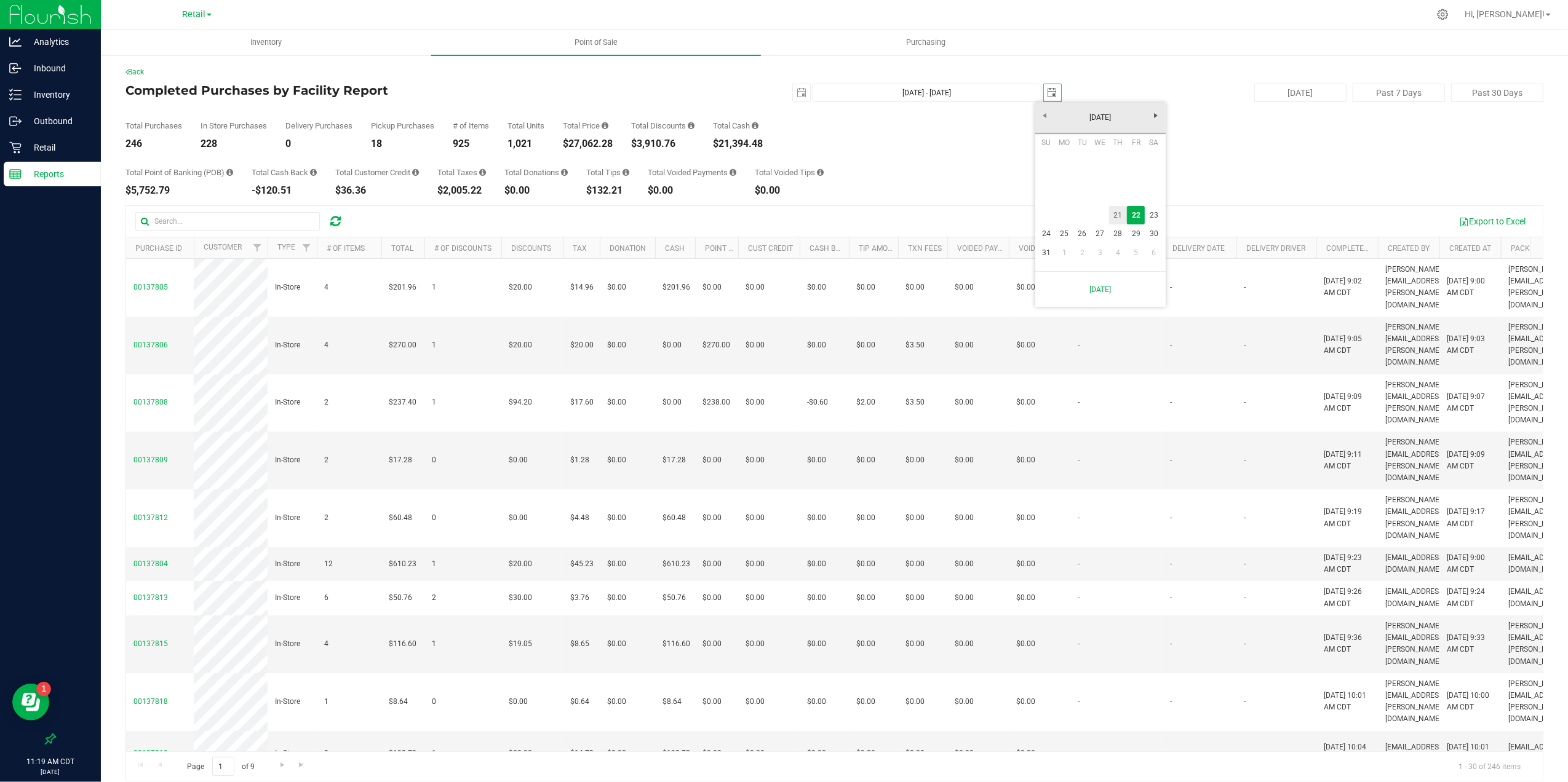
type input "[DATE]"
click at [136, 72] on link "Back" at bounding box center [134, 72] width 18 height 9
